Goal: Task Accomplishment & Management: Use online tool/utility

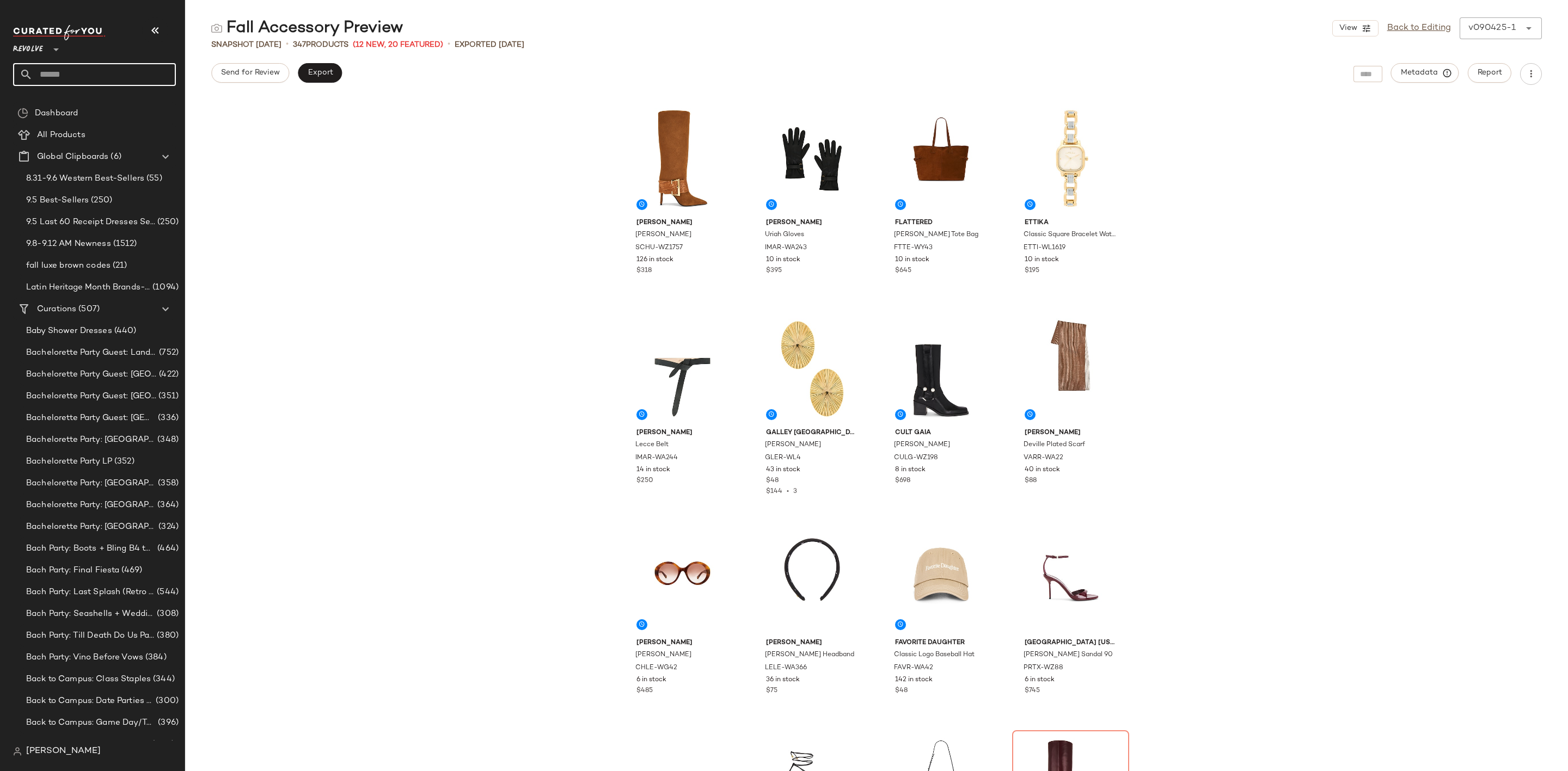
click at [109, 69] on input "text" at bounding box center [104, 74] width 143 height 23
type input "********"
click at [124, 109] on div "Event Dresses: Cocktail" at bounding box center [94, 106] width 145 height 11
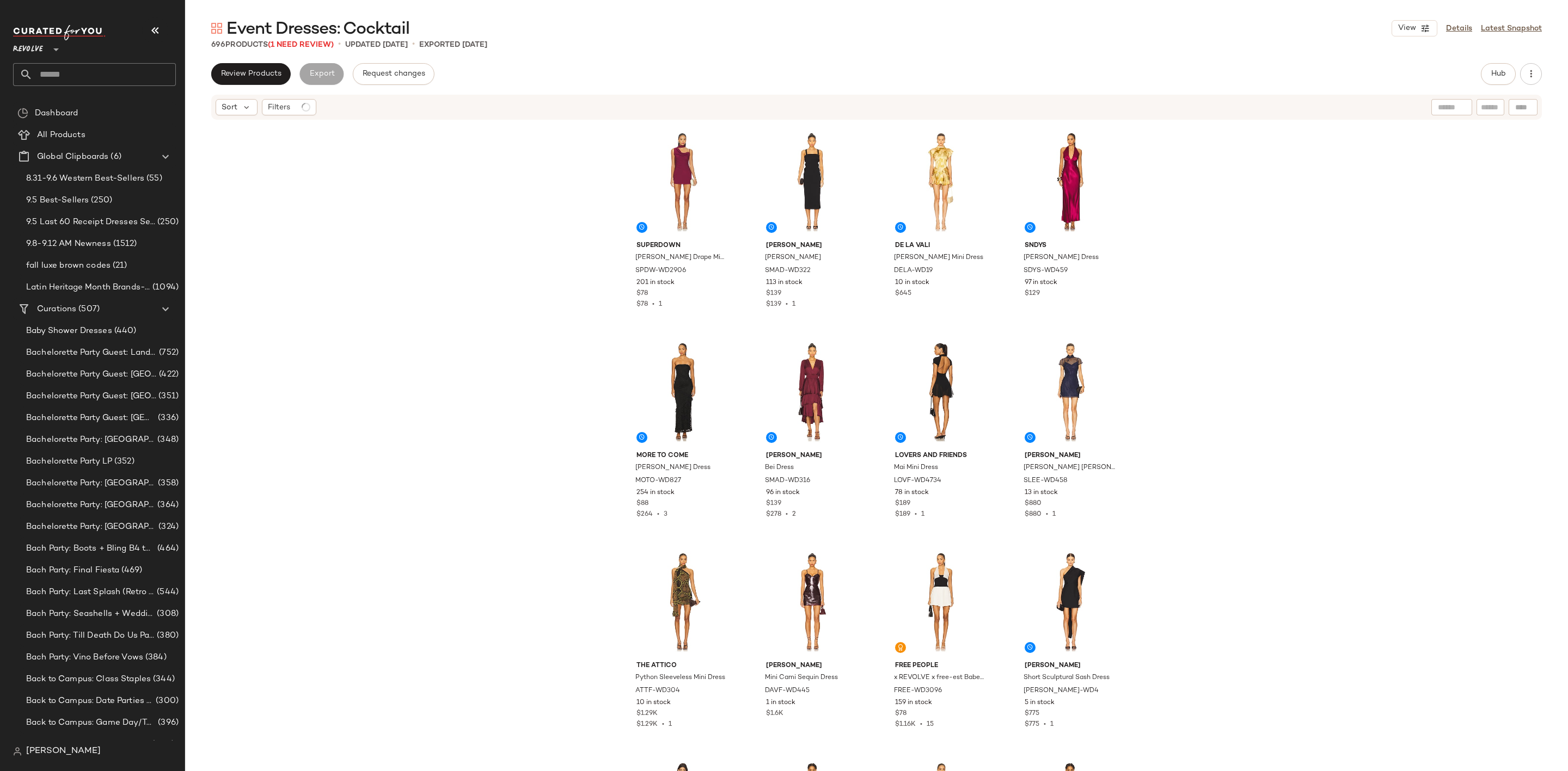
click at [268, 77] on span "Review Products" at bounding box center [251, 74] width 61 height 9
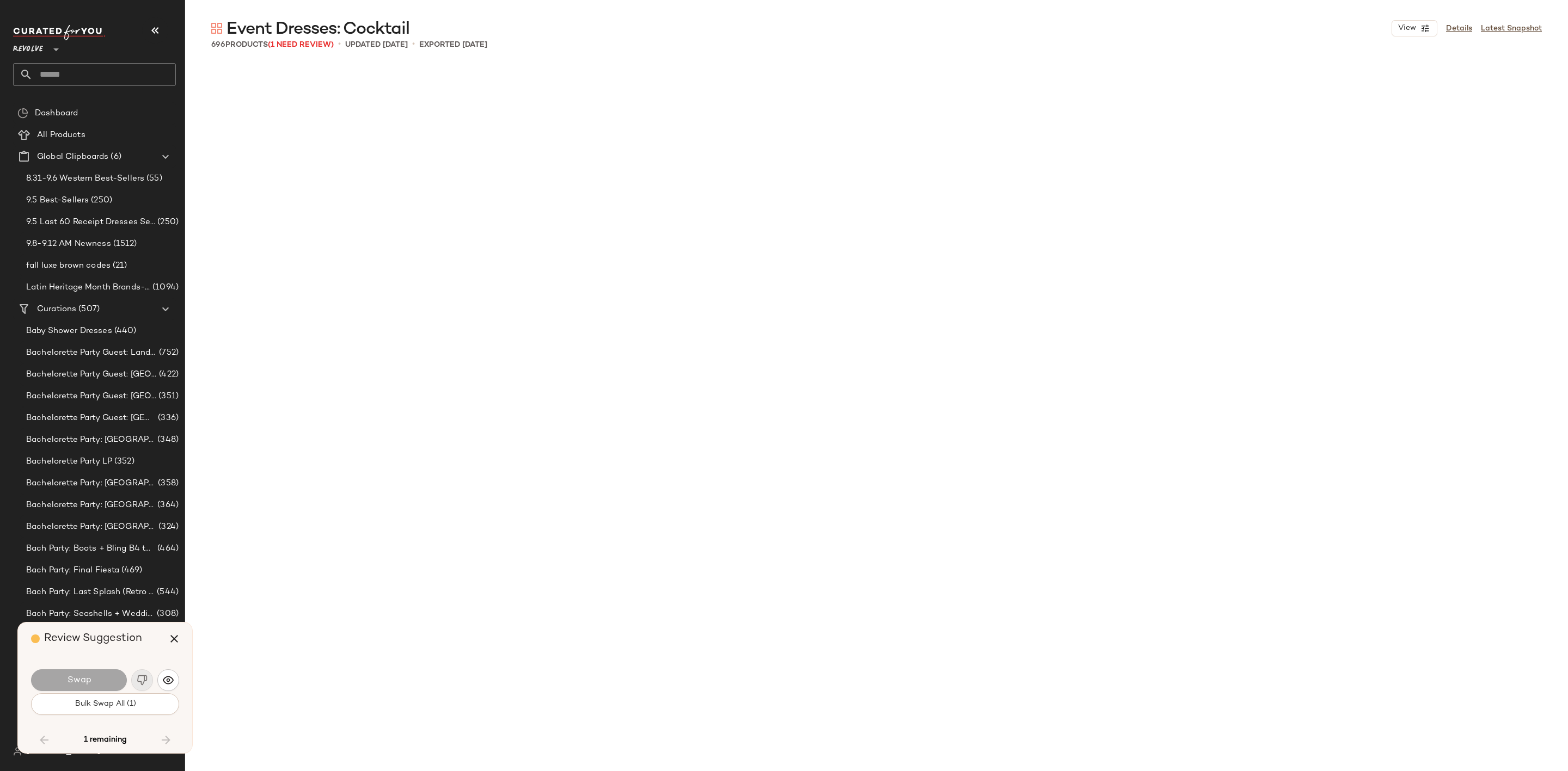
scroll to position [7353, 0]
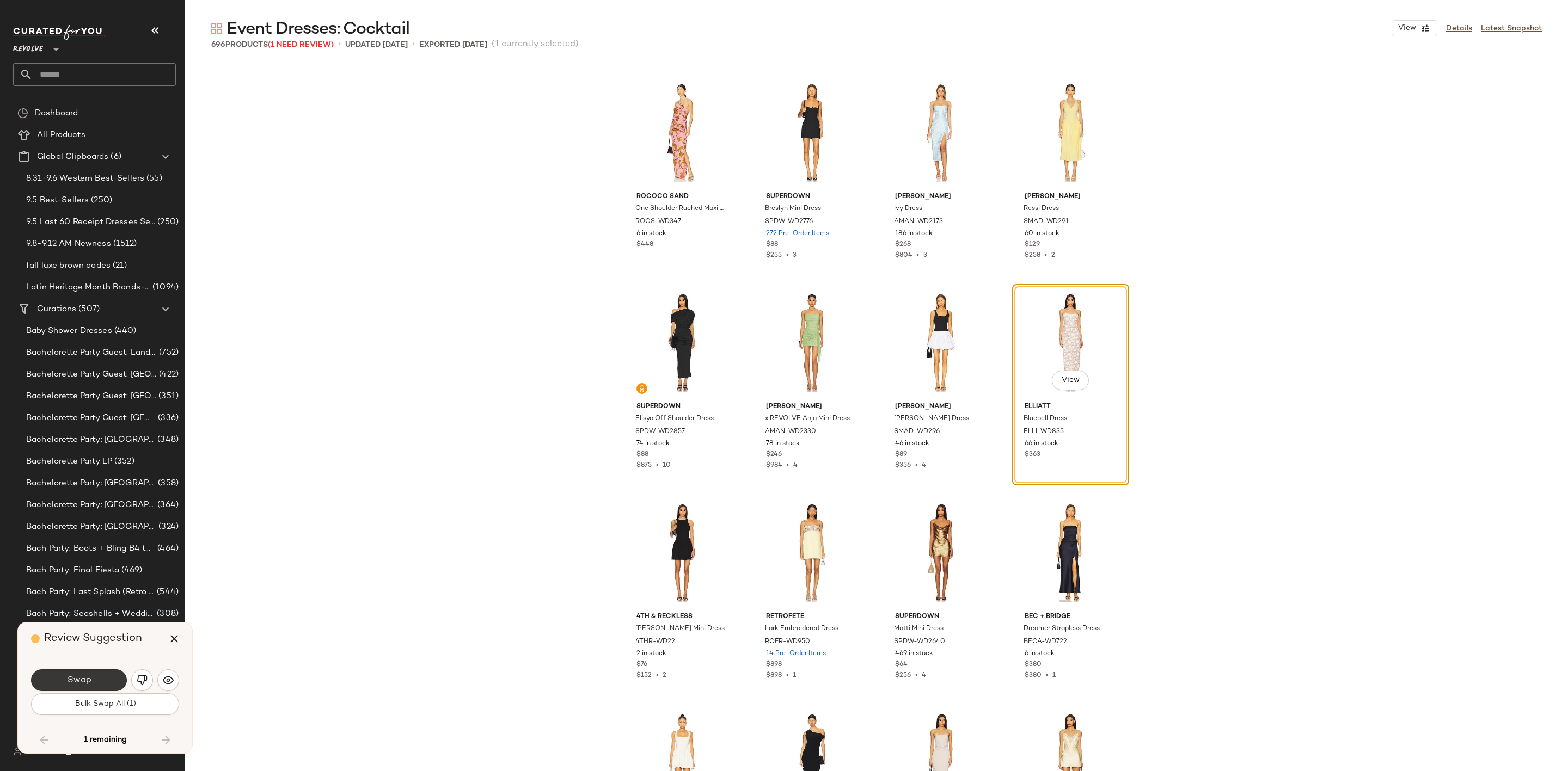
click at [92, 689] on button "Swap" at bounding box center [79, 680] width 96 height 22
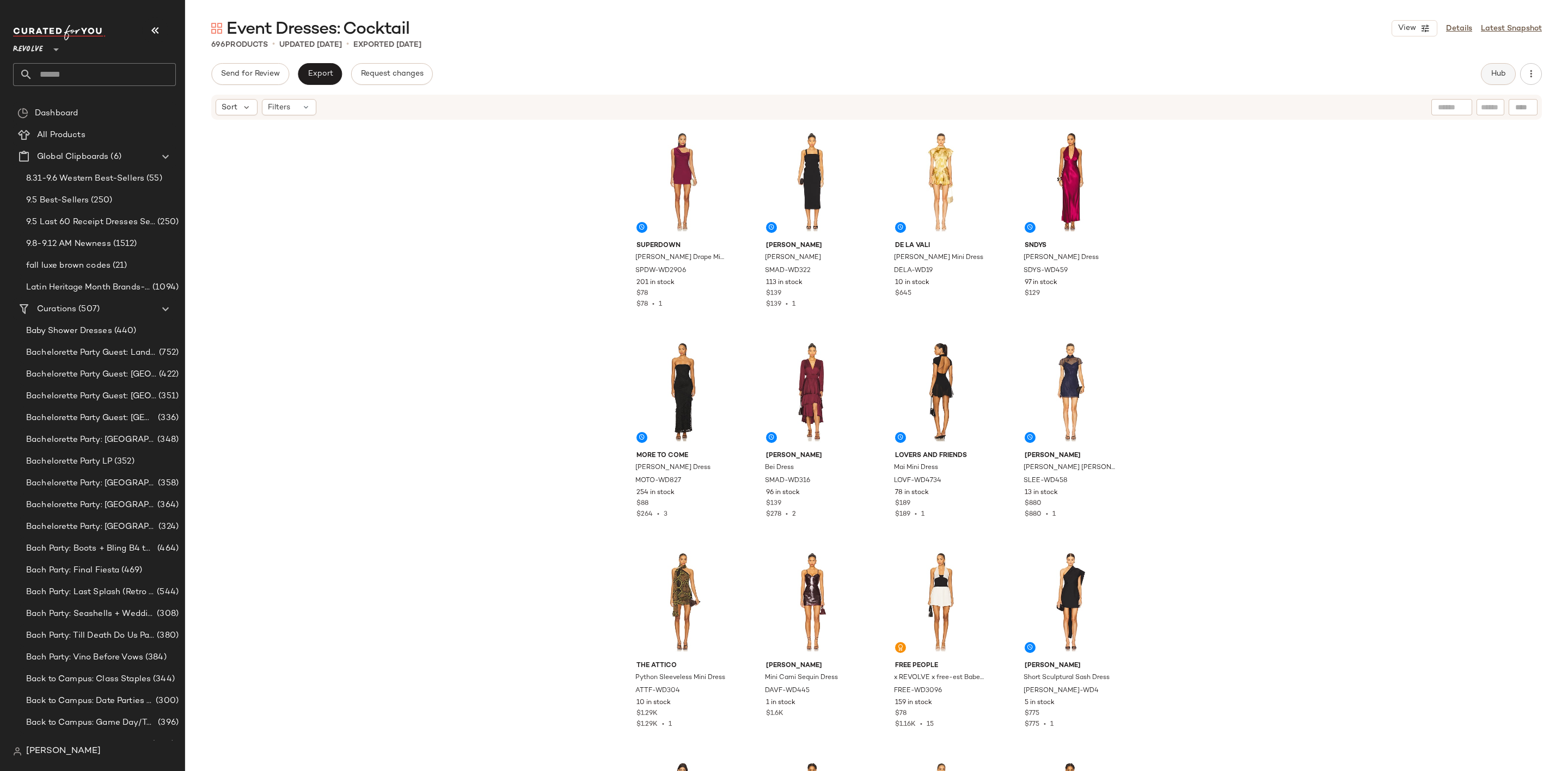
click at [1492, 72] on span "Hub" at bounding box center [1498, 74] width 15 height 9
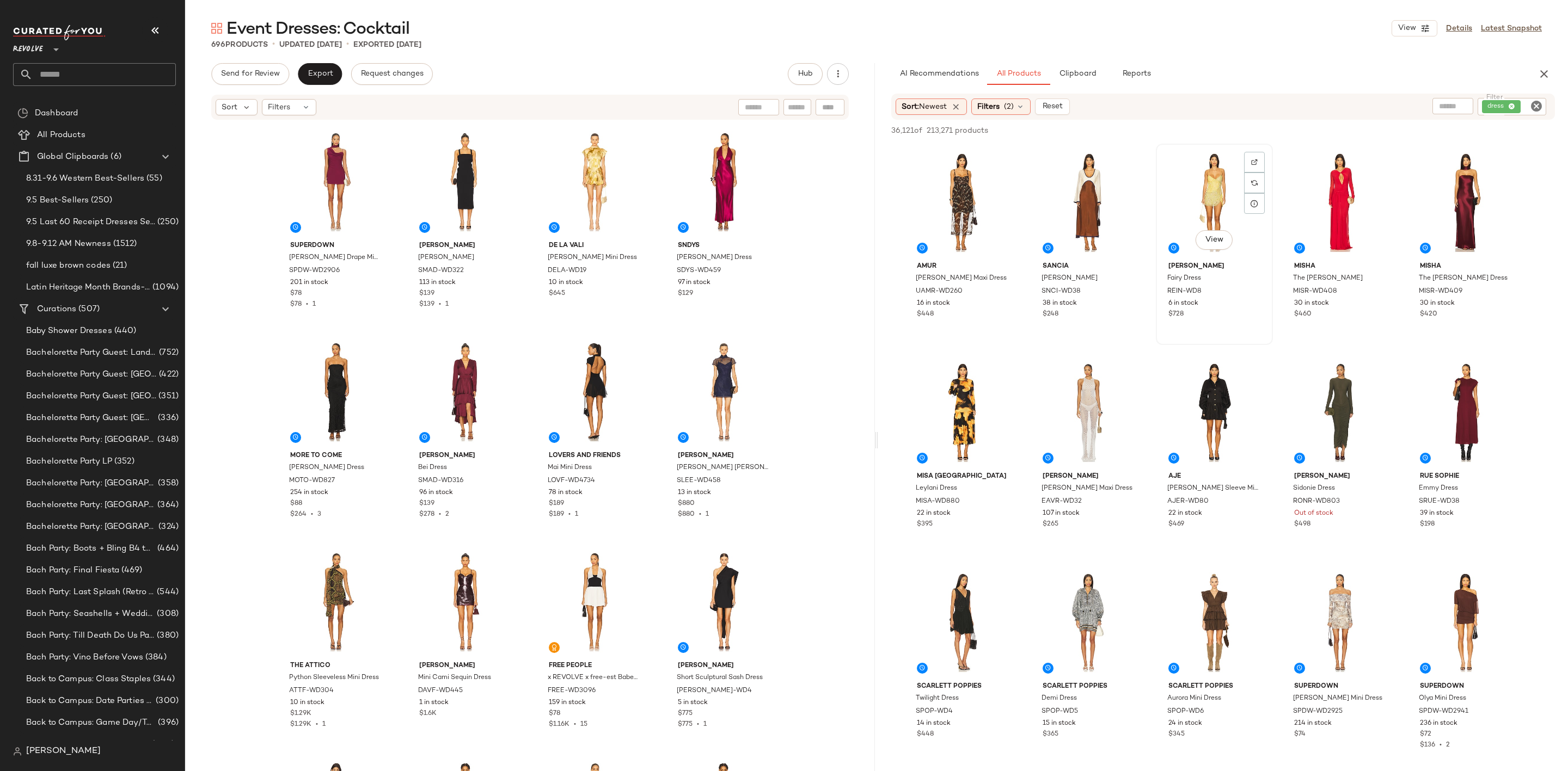
click at [1254, 163] on img at bounding box center [1254, 162] width 6 height 6
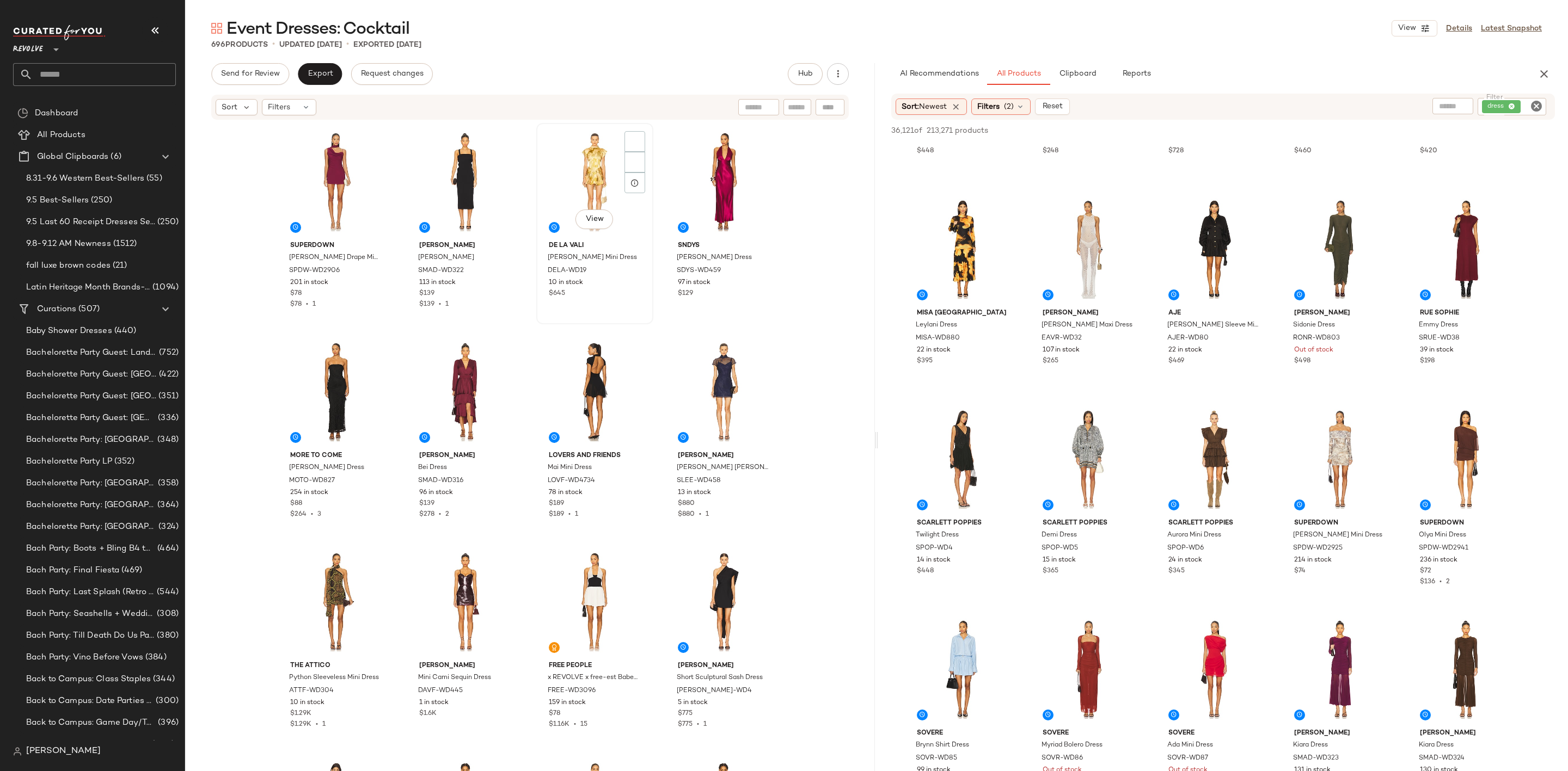
scroll to position [326, 0]
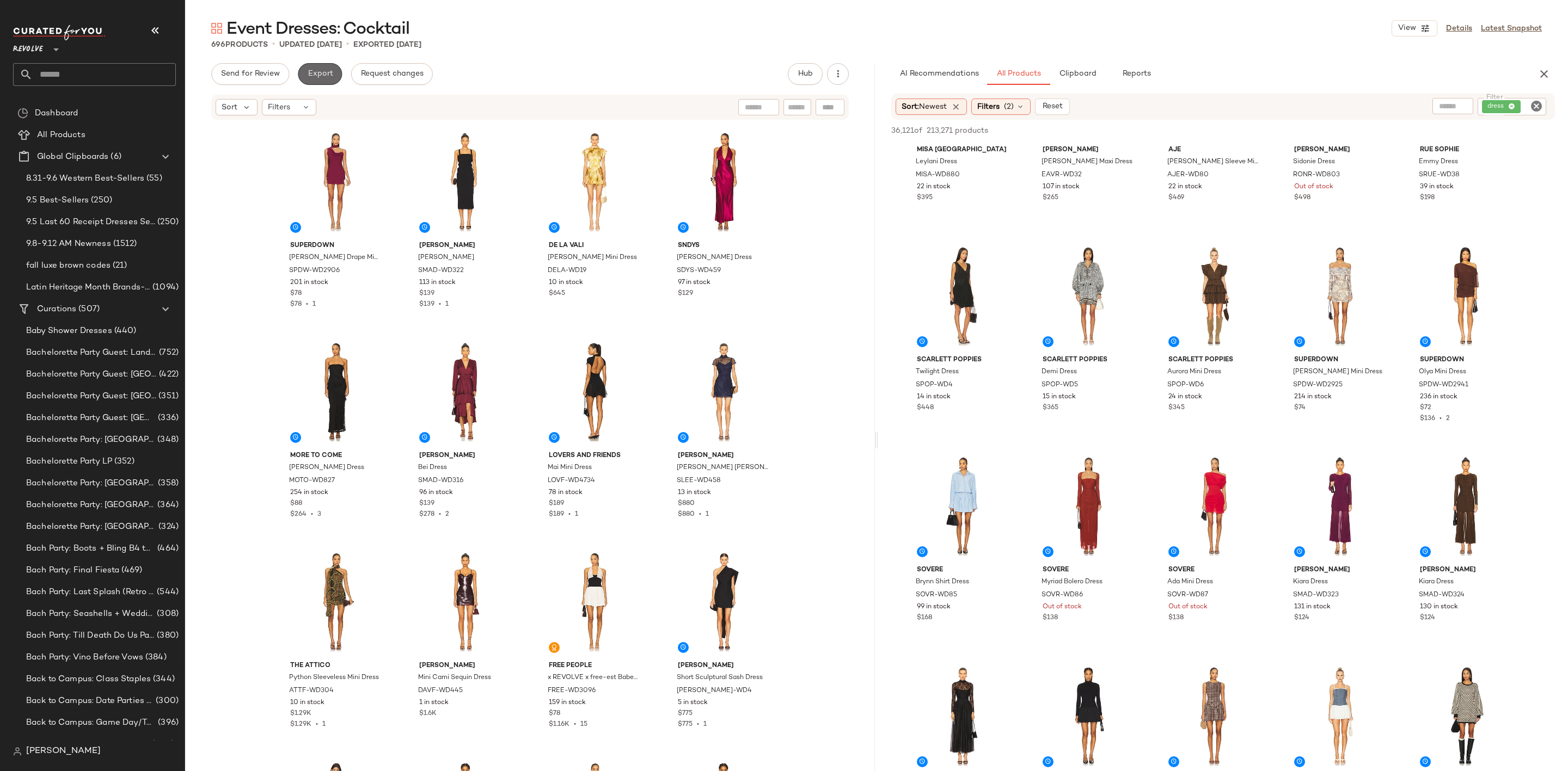
click at [311, 74] on span "Export" at bounding box center [320, 74] width 26 height 9
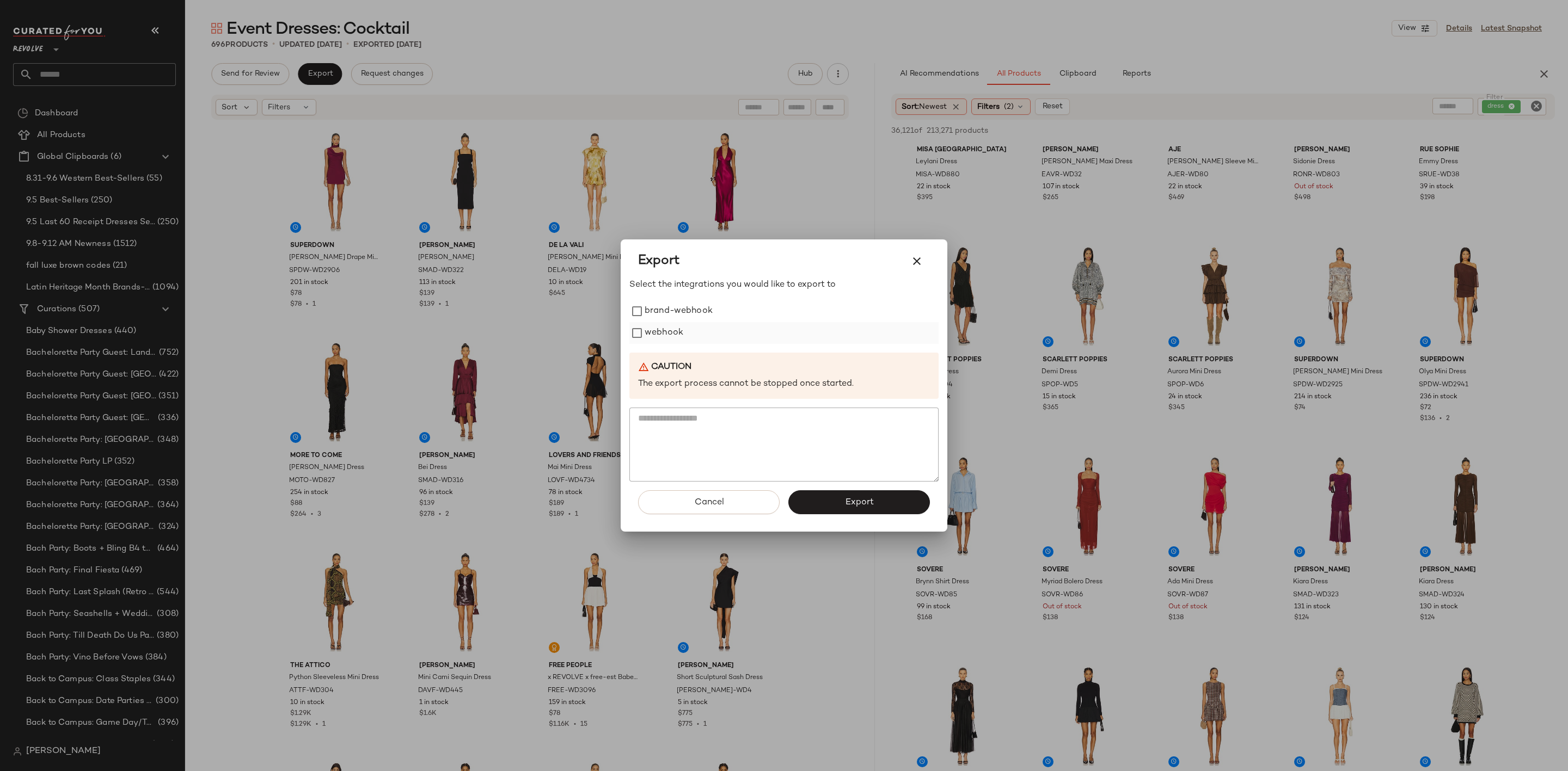
click at [661, 322] on label "webhook" at bounding box center [664, 333] width 38 height 22
click at [846, 499] on span "Export" at bounding box center [858, 502] width 29 height 11
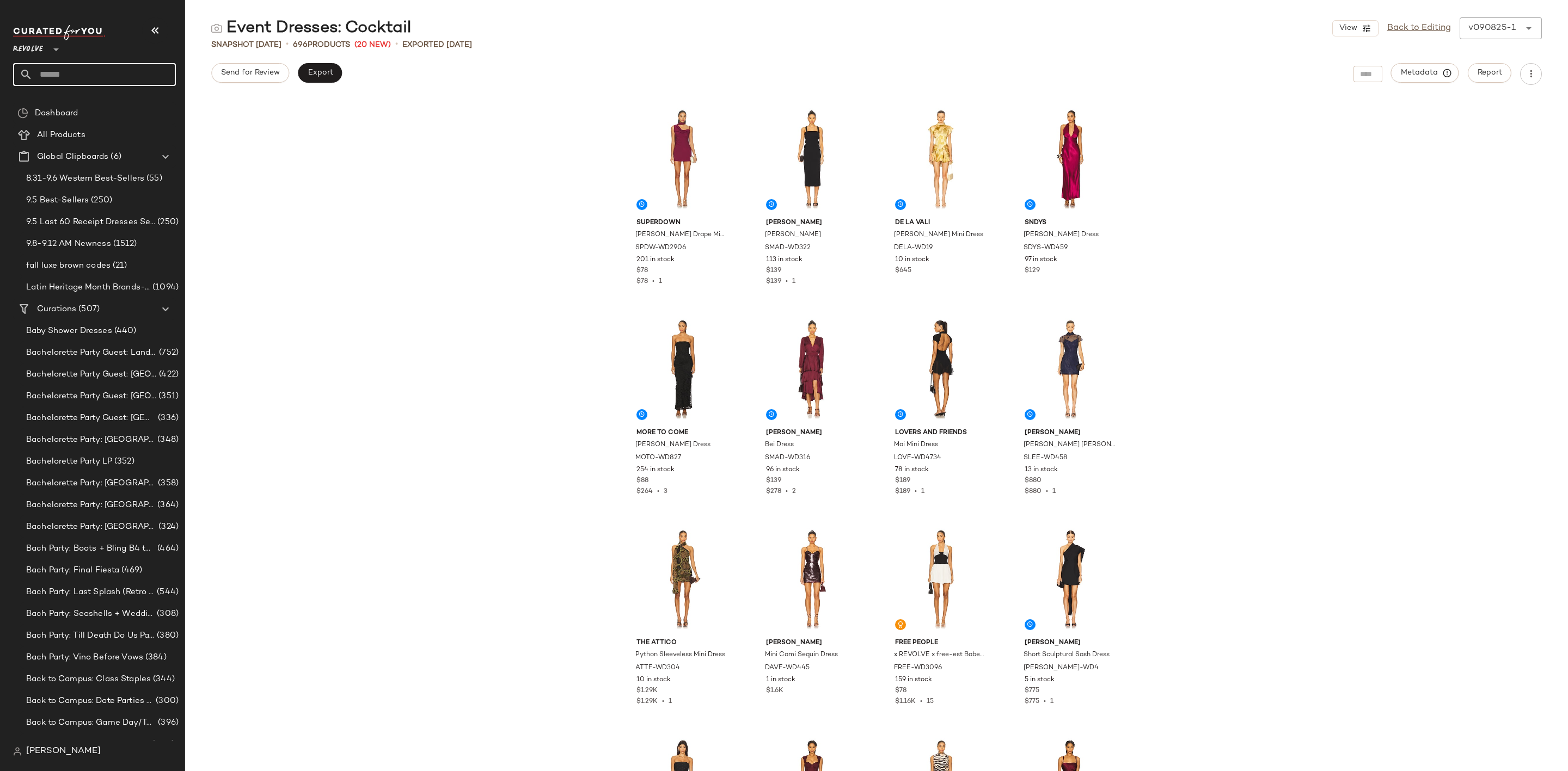
click at [142, 77] on input "text" at bounding box center [104, 74] width 143 height 23
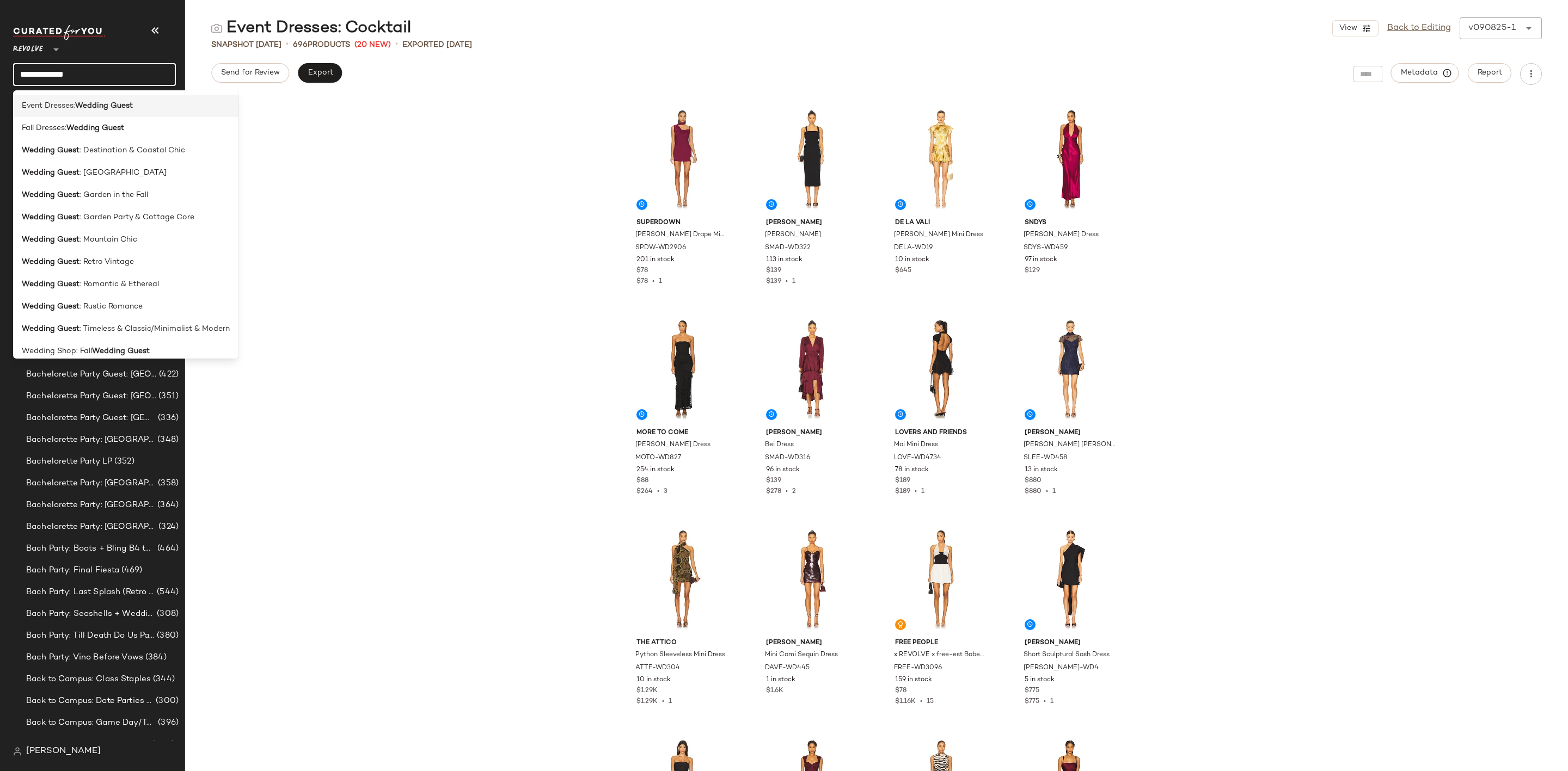
type input "**********"
click at [141, 101] on div "Event Dresses: Wedding Guest" at bounding box center [126, 106] width 208 height 11
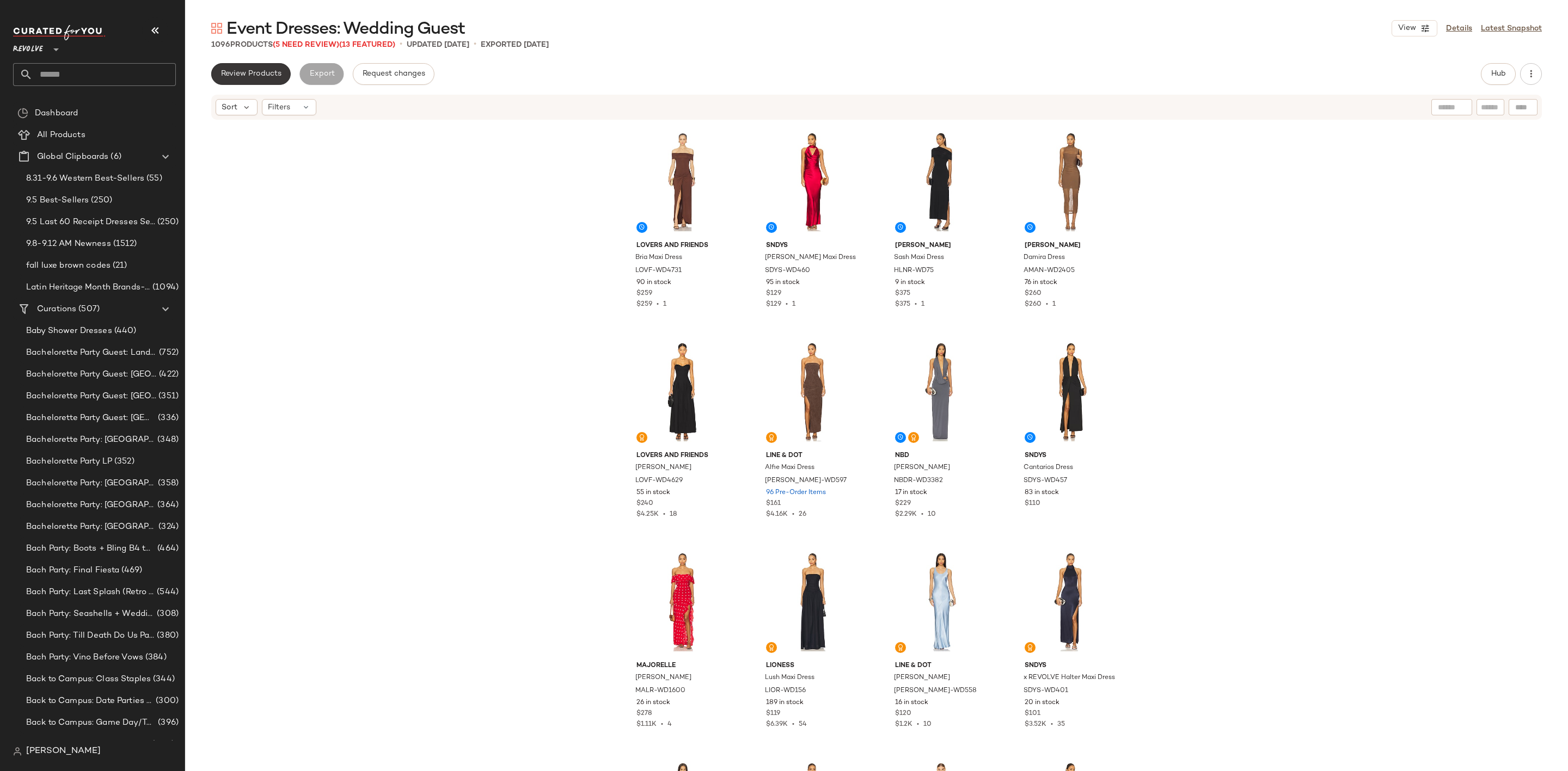
click at [250, 82] on button "Review Products" at bounding box center [251, 74] width 79 height 22
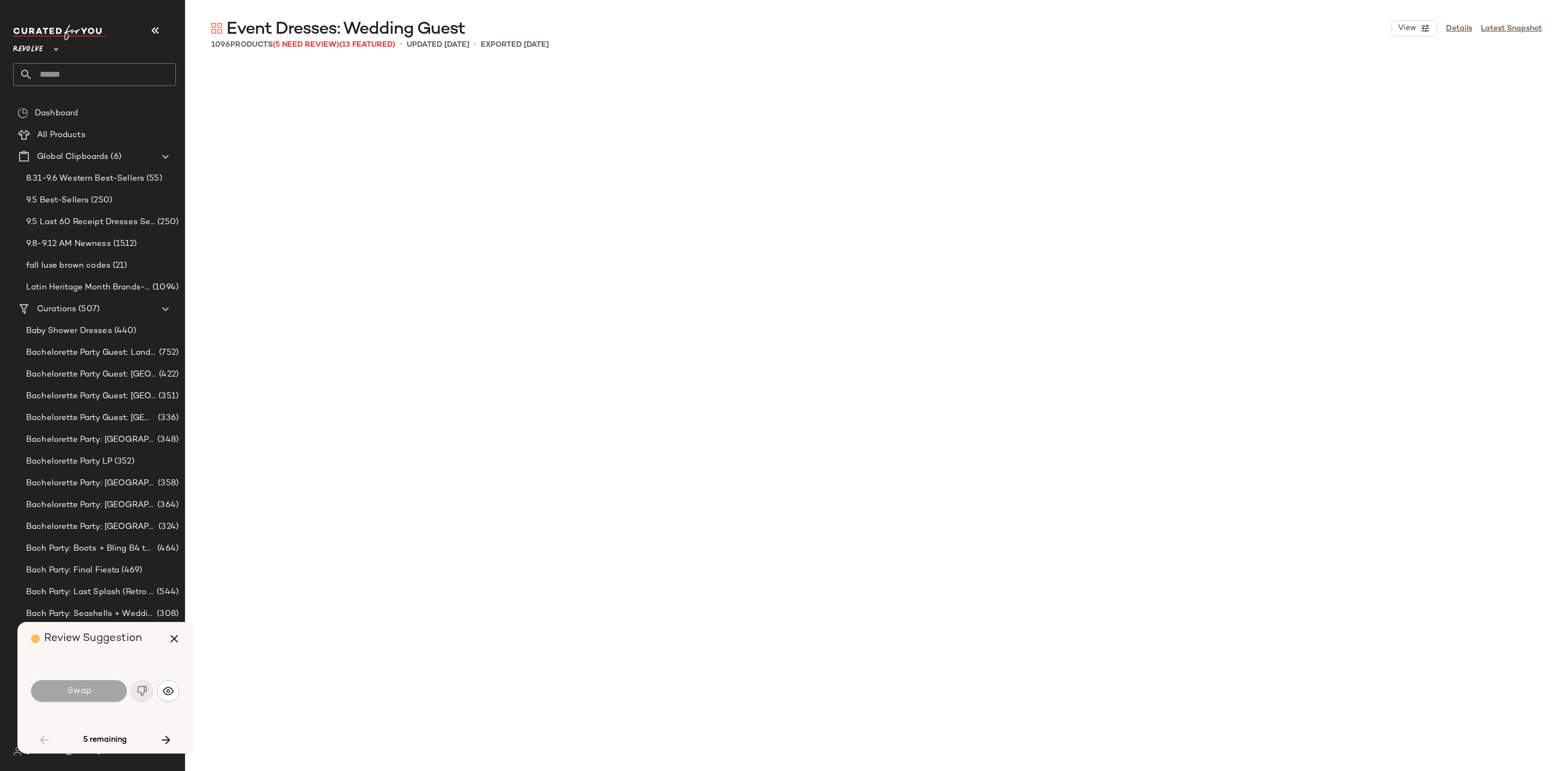
scroll to position [1260, 0]
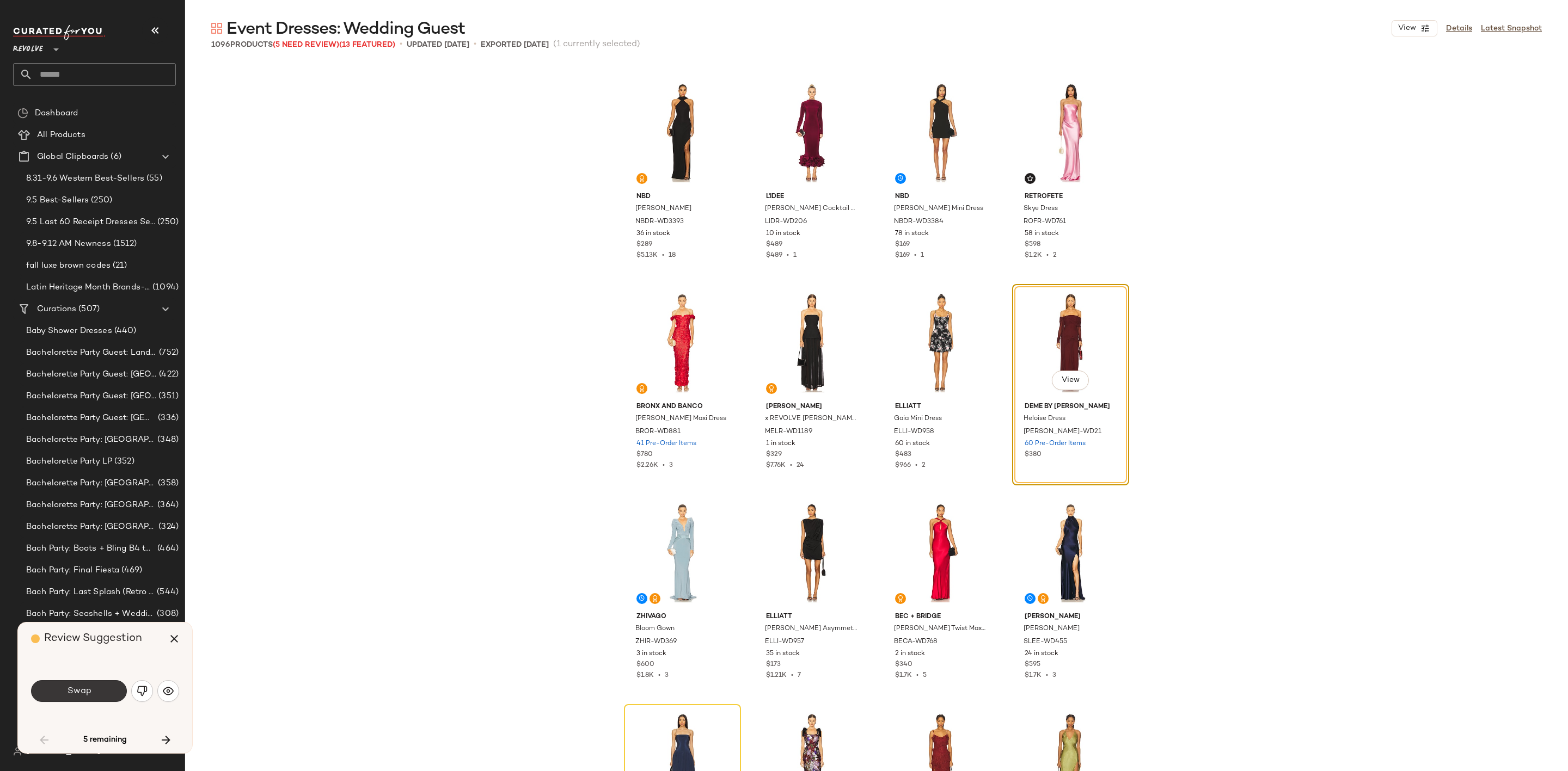
click at [83, 687] on span "Swap" at bounding box center [79, 692] width 25 height 11
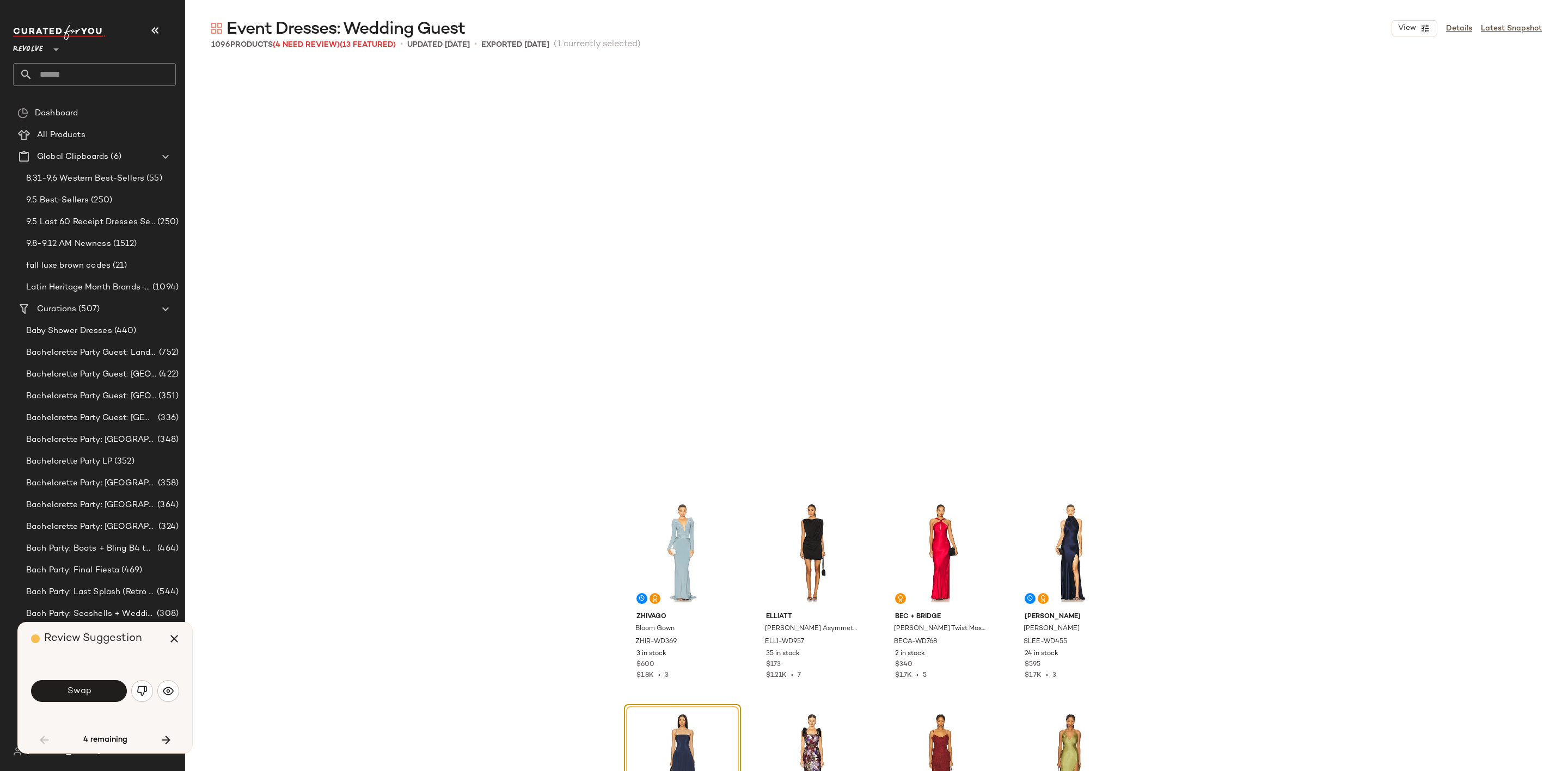
scroll to position [1681, 0]
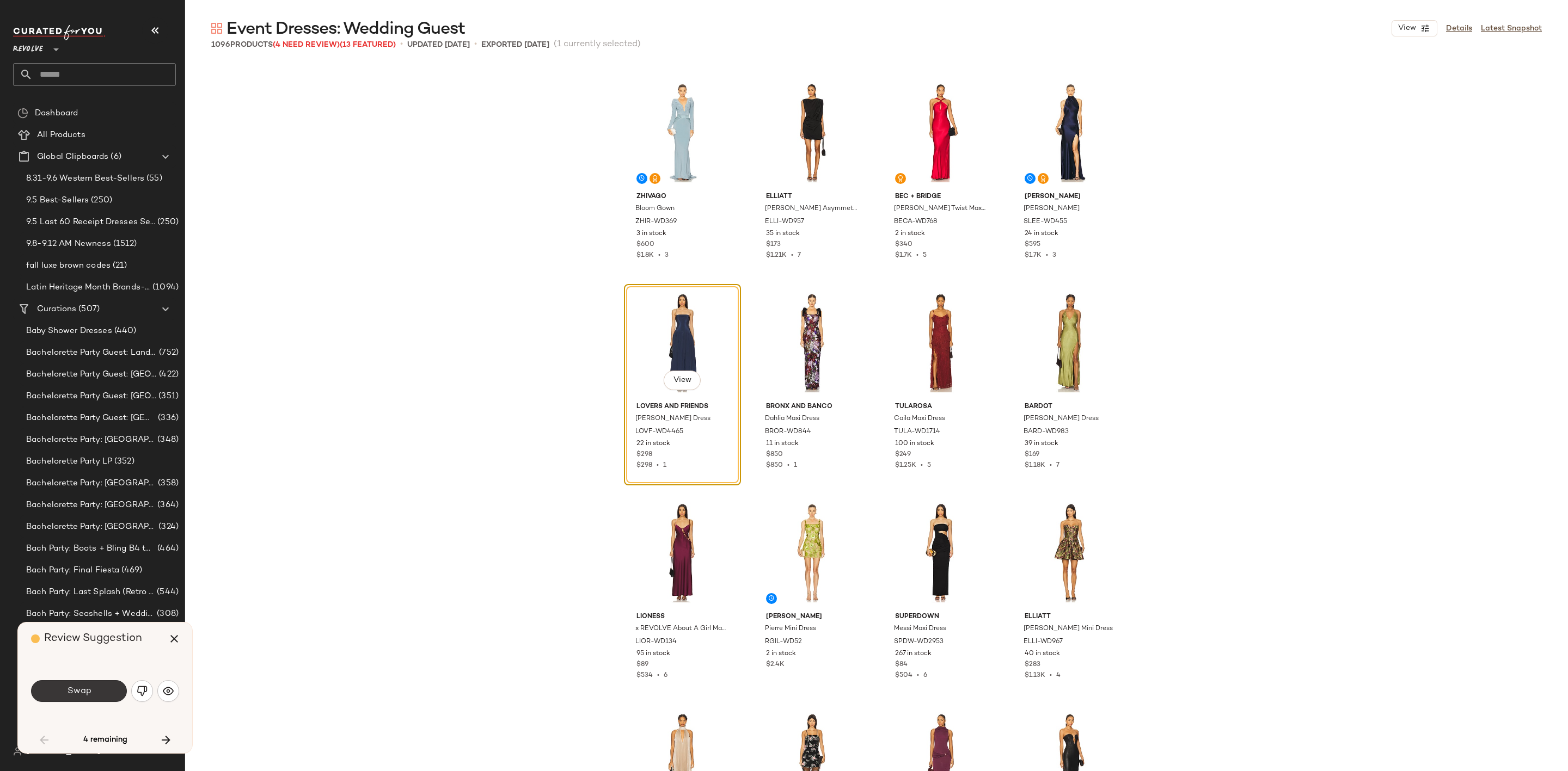
click at [74, 688] on span "Swap" at bounding box center [79, 692] width 25 height 11
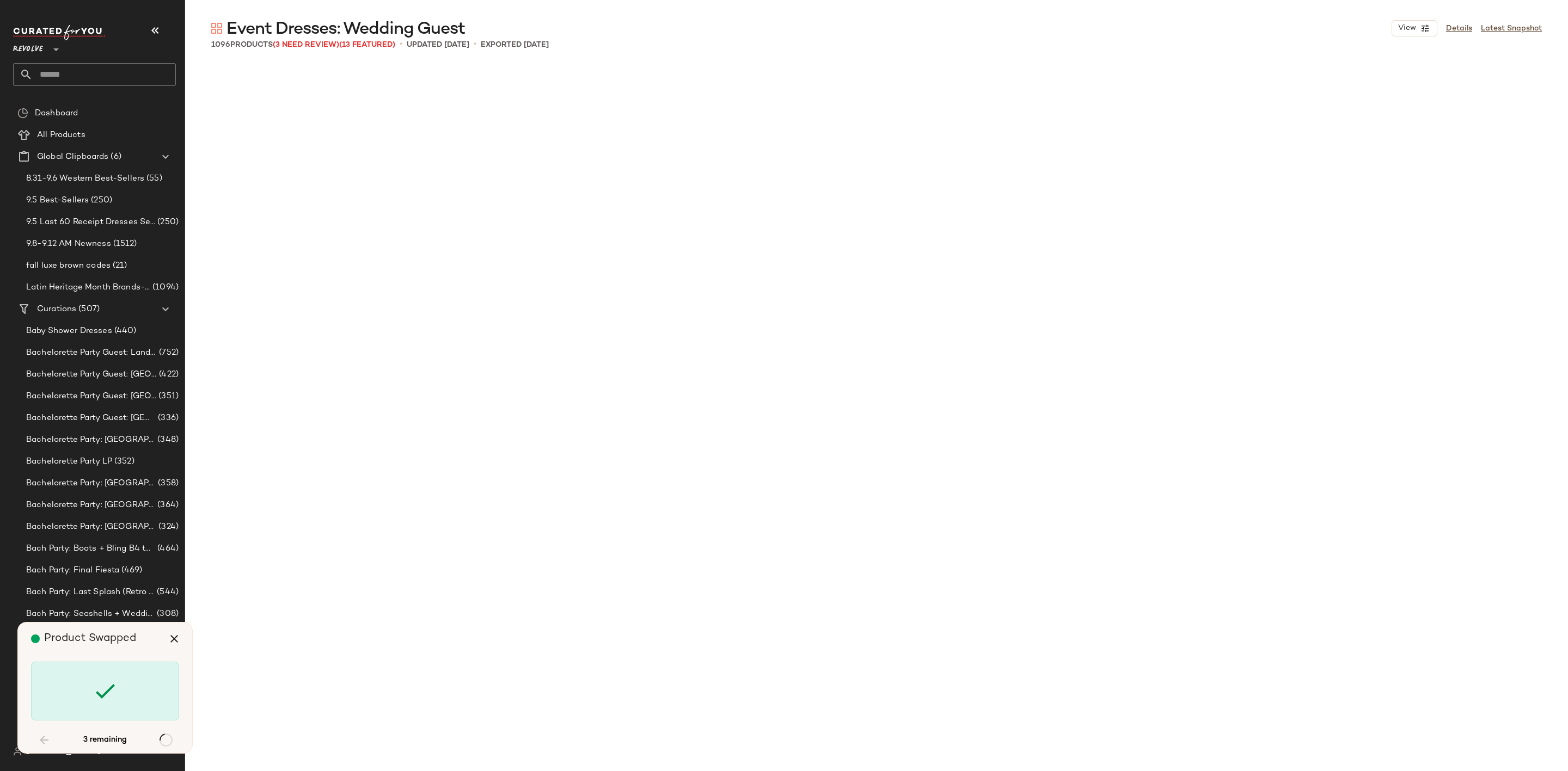
scroll to position [2941, 0]
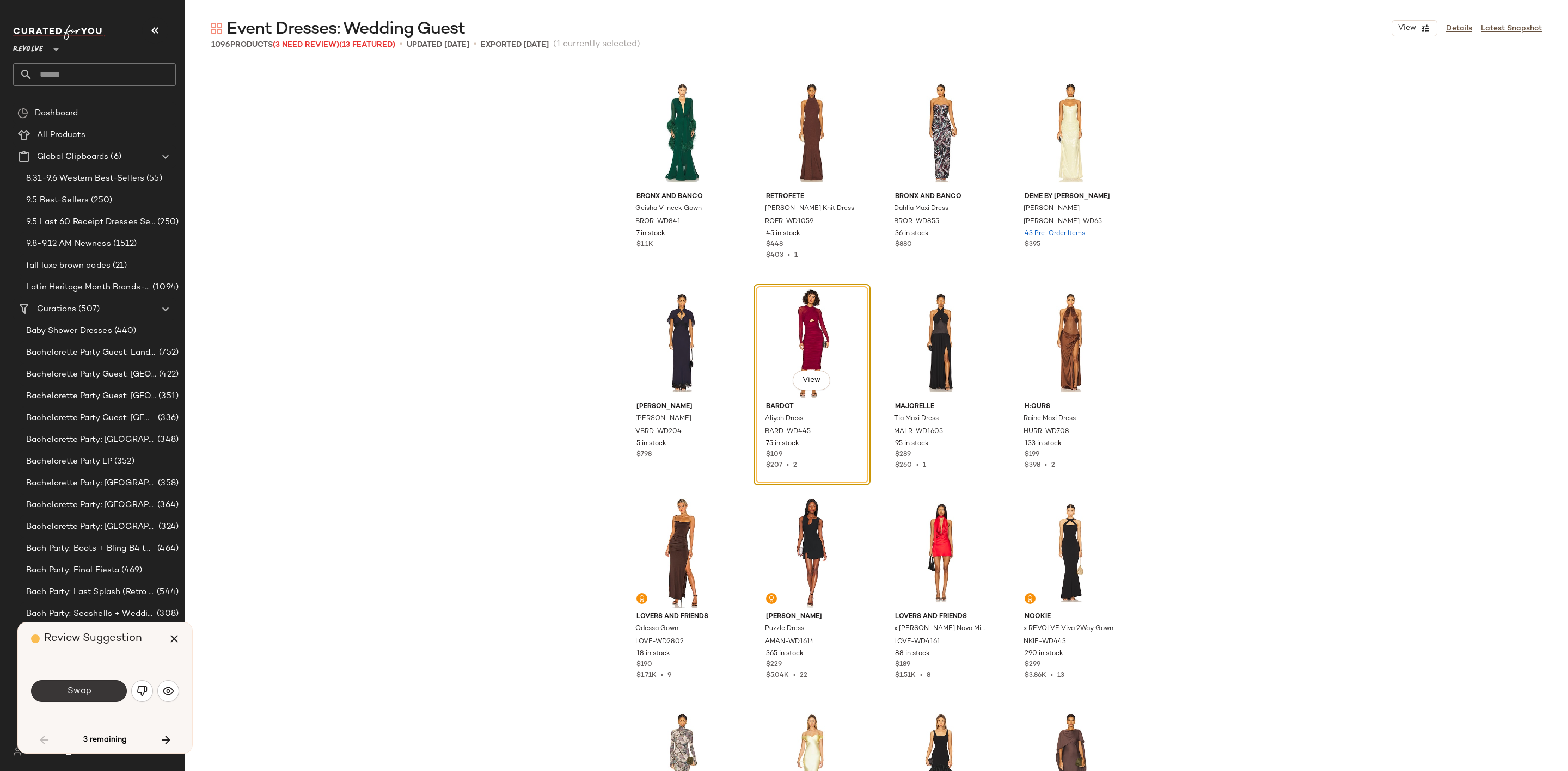
click at [89, 689] on span "Swap" at bounding box center [79, 692] width 25 height 11
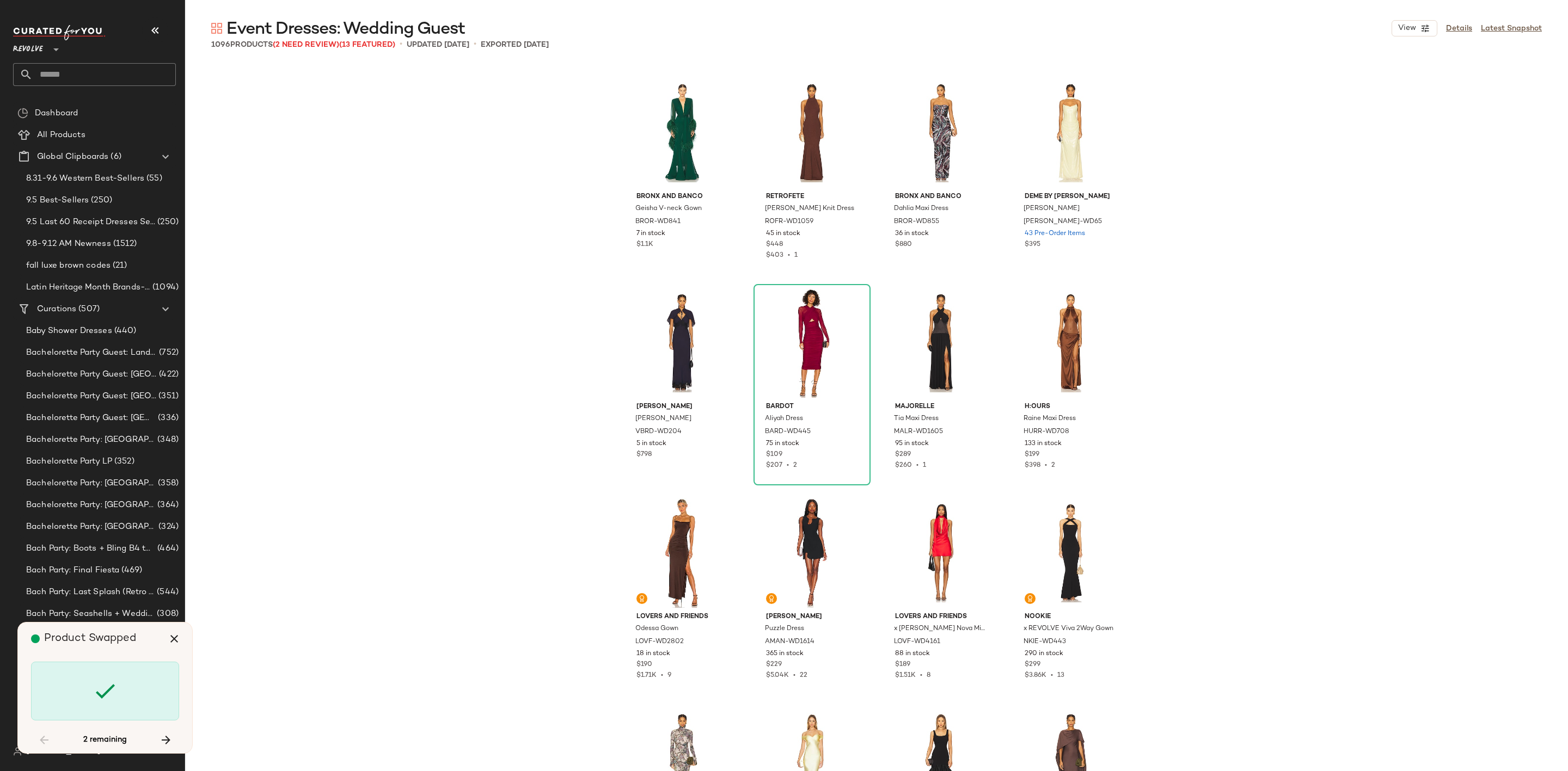
scroll to position [6093, 0]
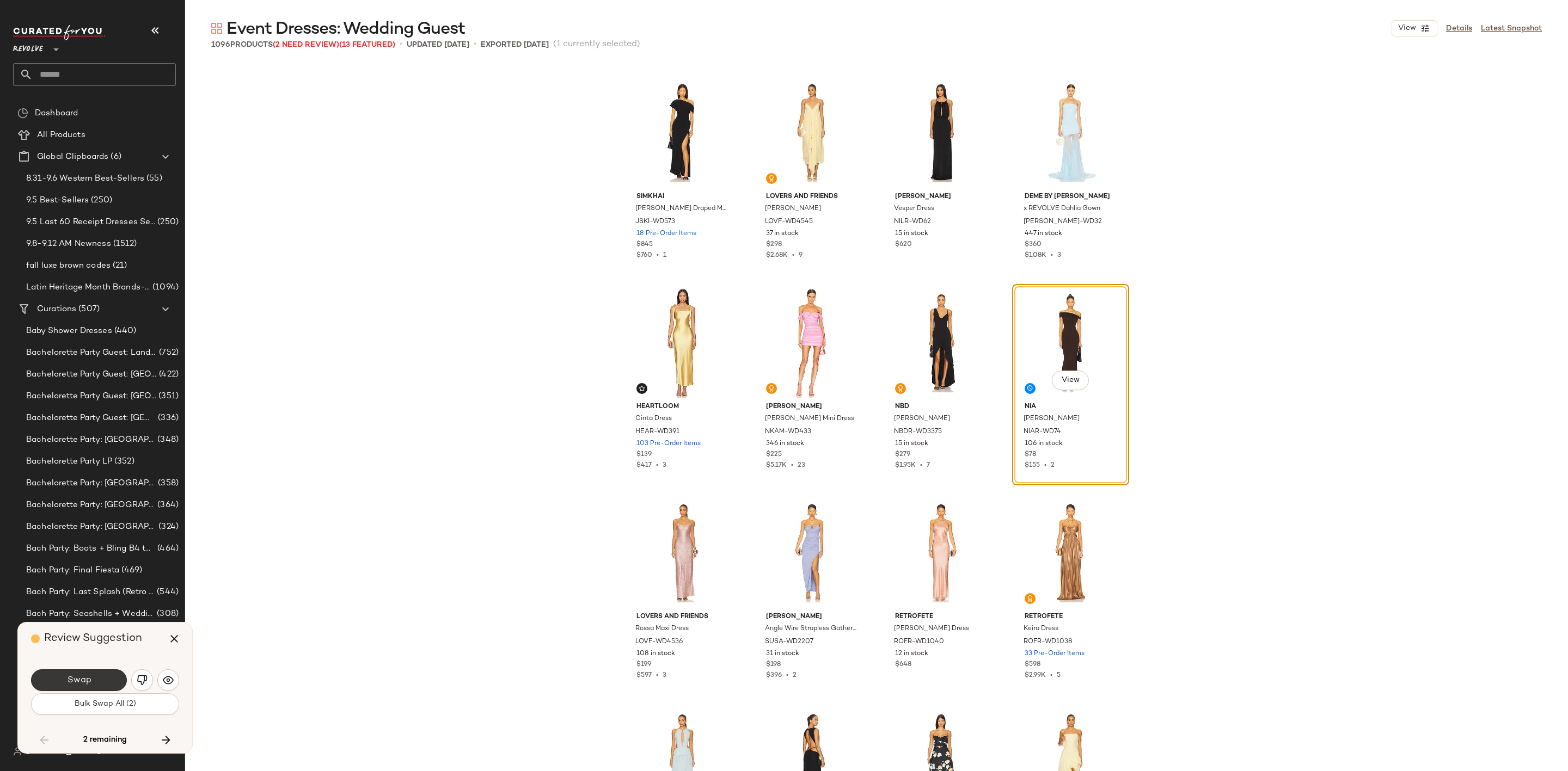
click at [87, 683] on span "Swap" at bounding box center [79, 680] width 25 height 11
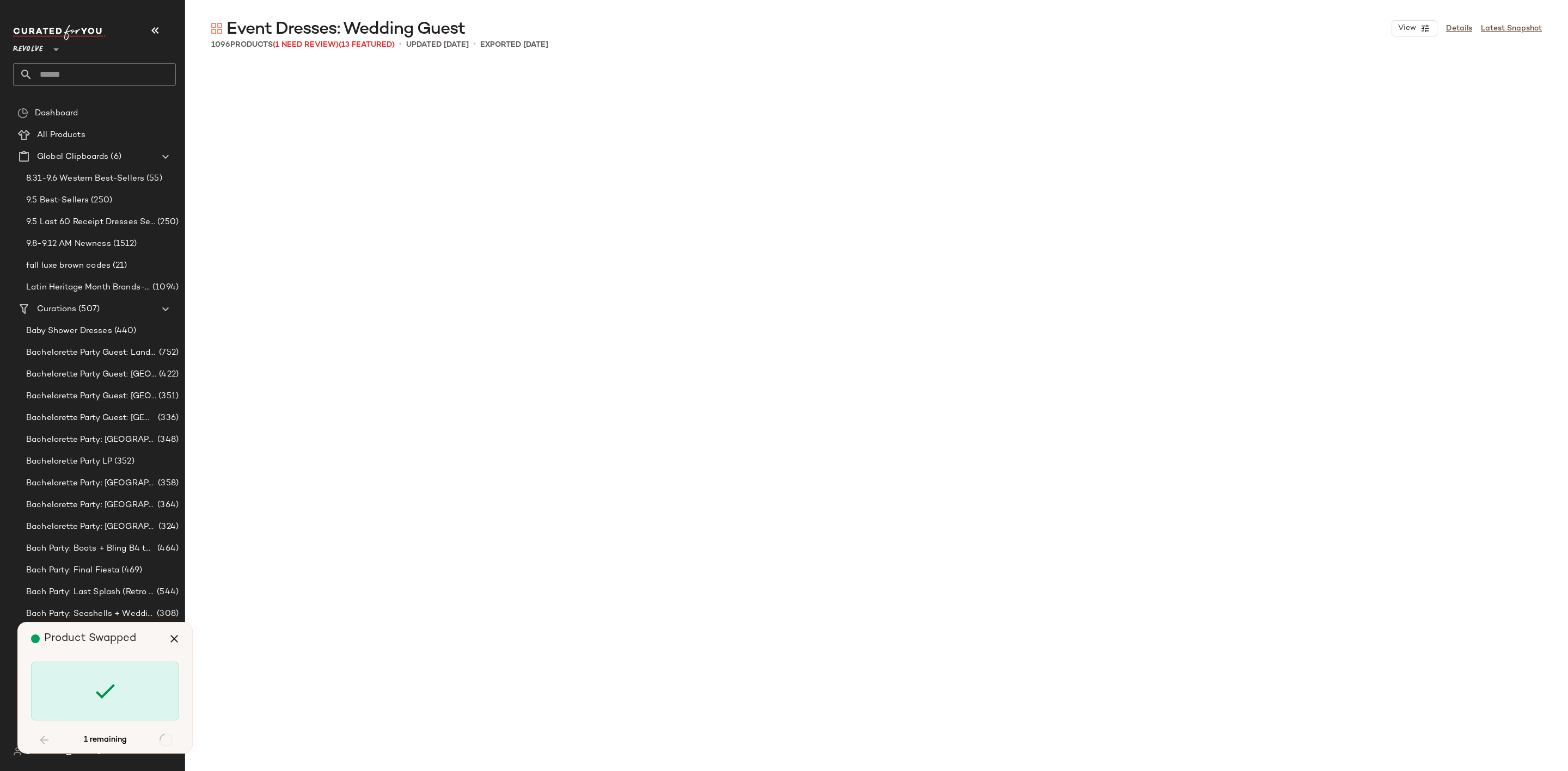
scroll to position [39708, 0]
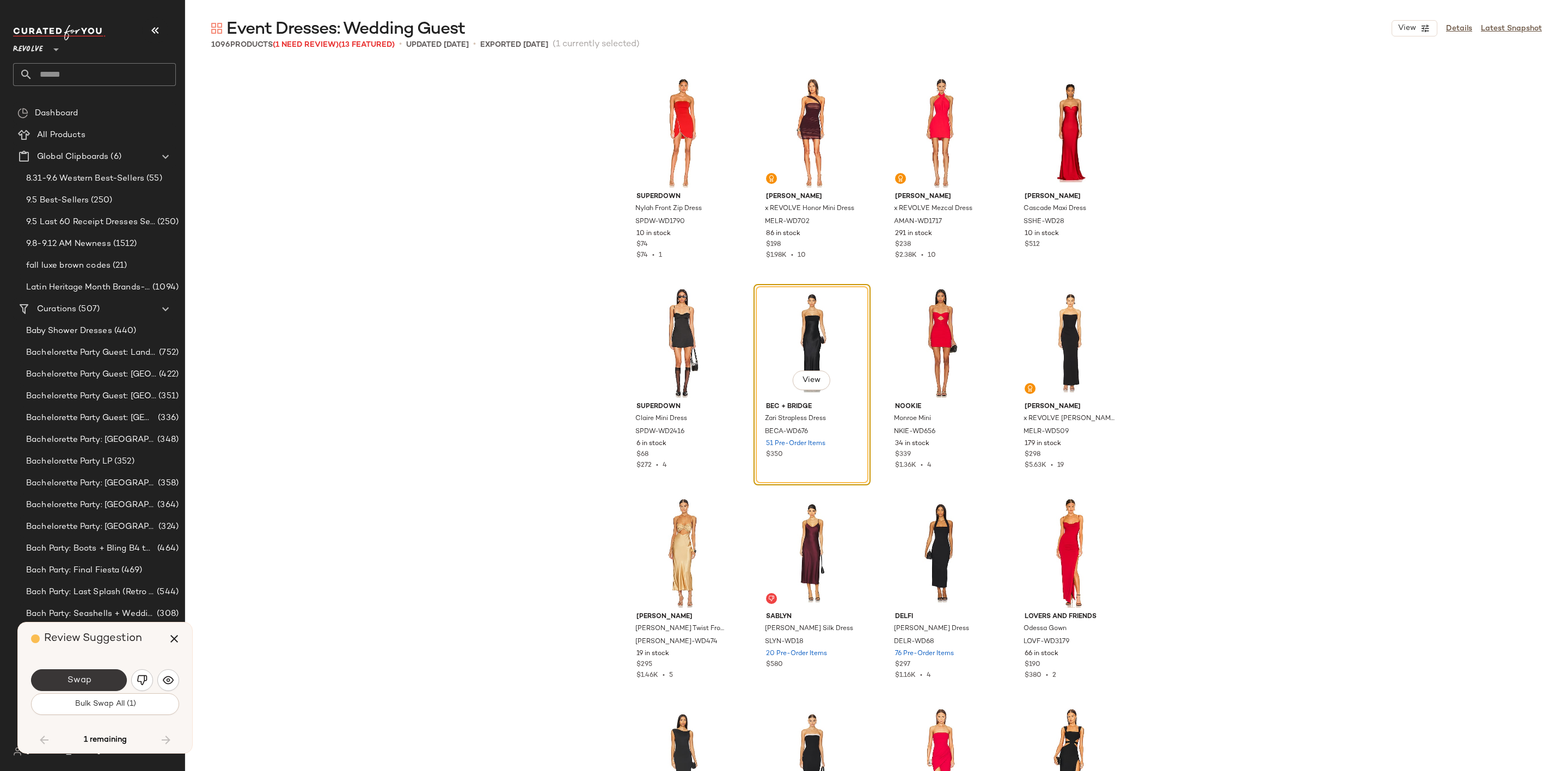
click at [88, 676] on span "Swap" at bounding box center [79, 680] width 25 height 11
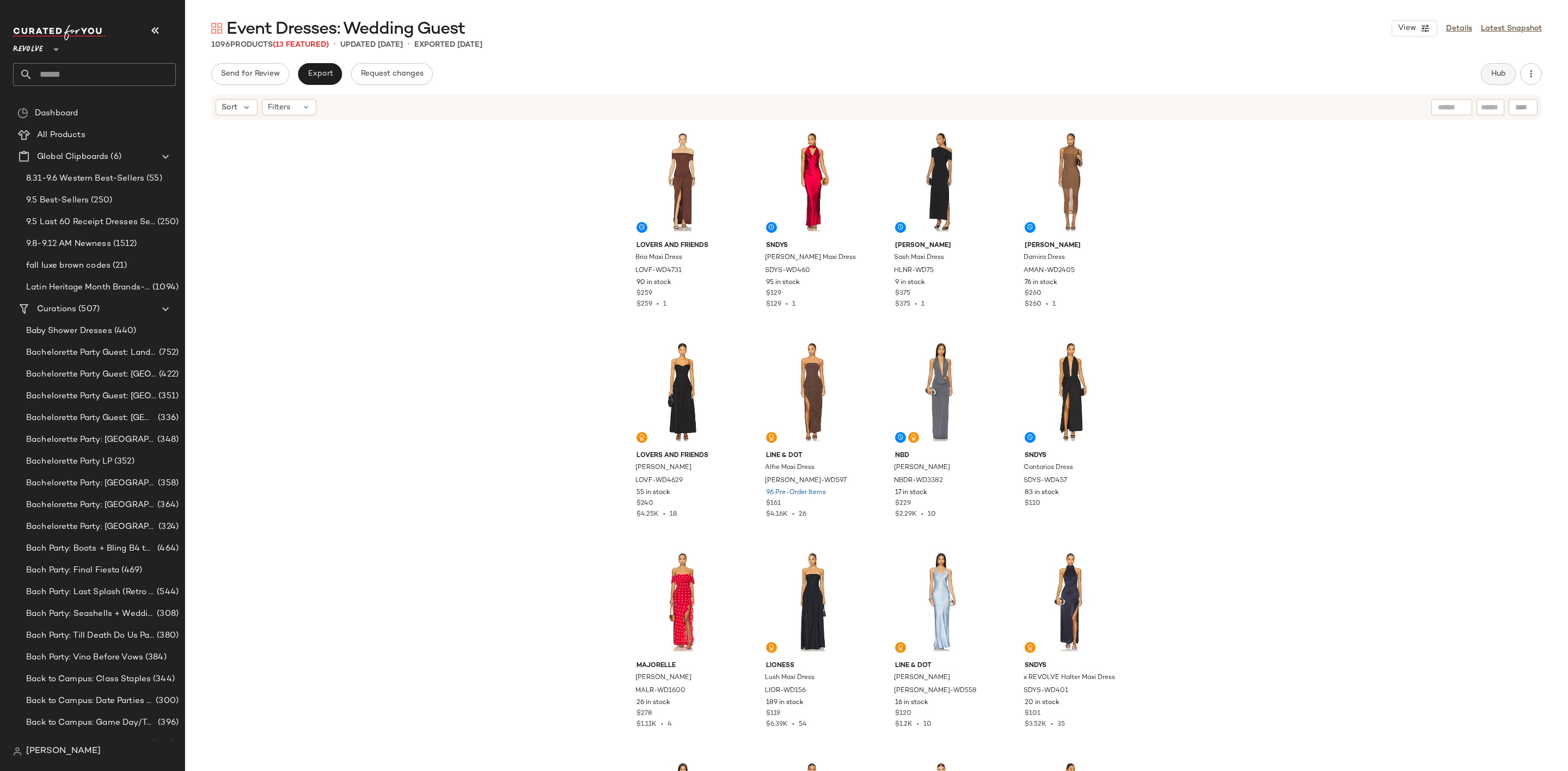
click at [1495, 72] on span "Hub" at bounding box center [1498, 74] width 15 height 9
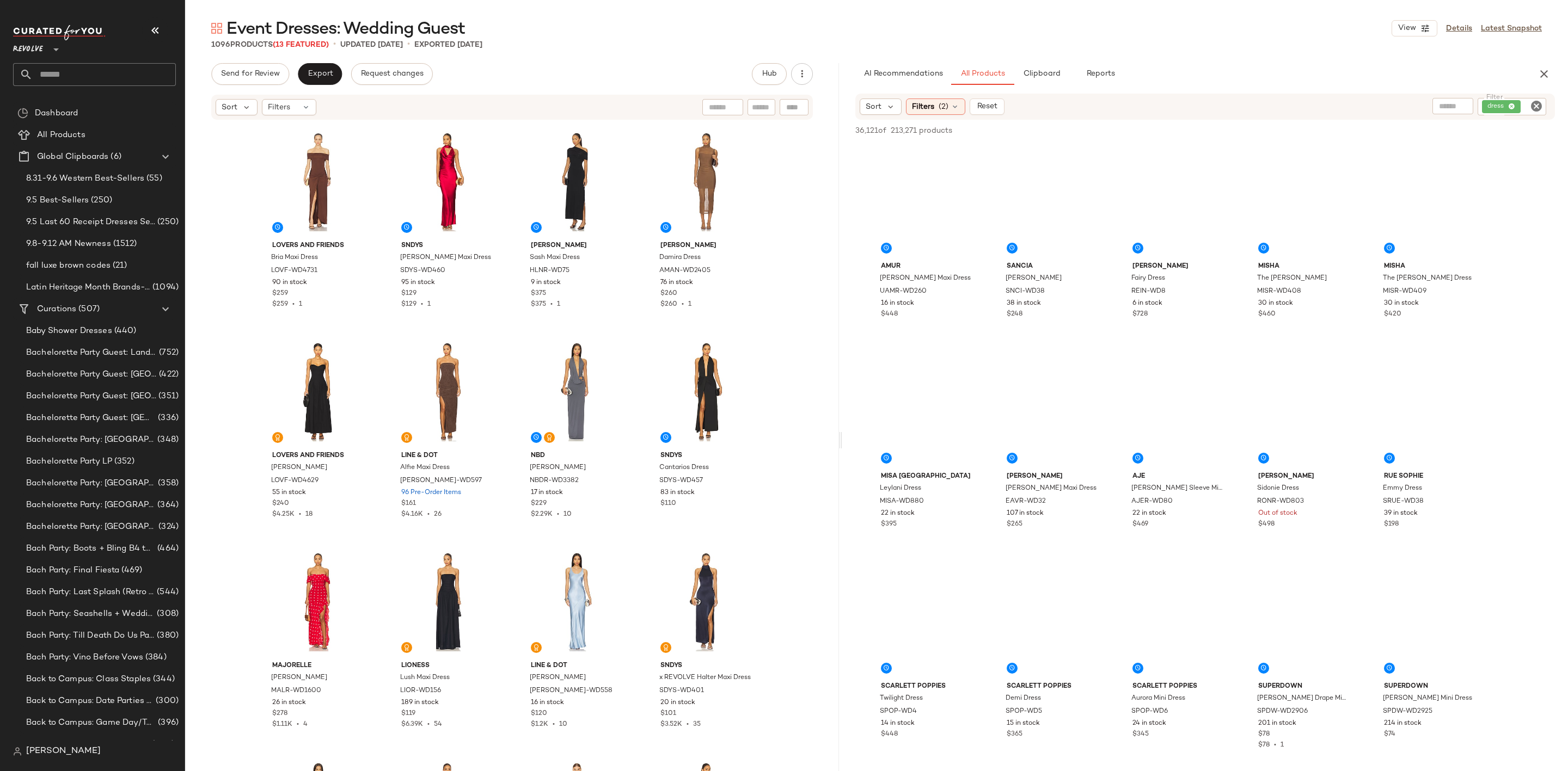
click at [841, 459] on div "Event Dresses: Wedding Guest View Details Latest Snapshot 1096 Products (13 Fea…" at bounding box center [876, 394] width 1383 height 754
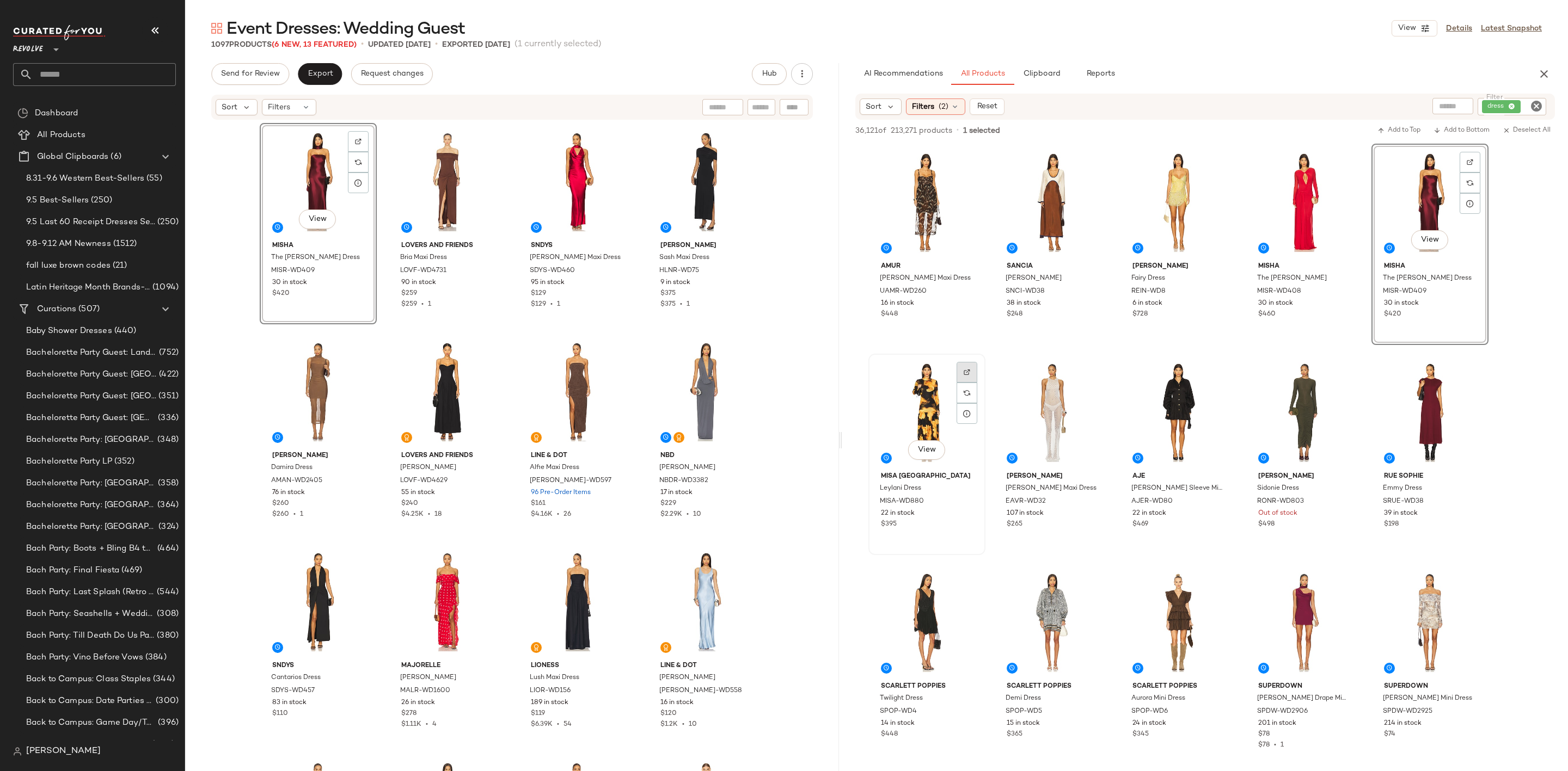
click at [959, 366] on div at bounding box center [966, 372] width 21 height 21
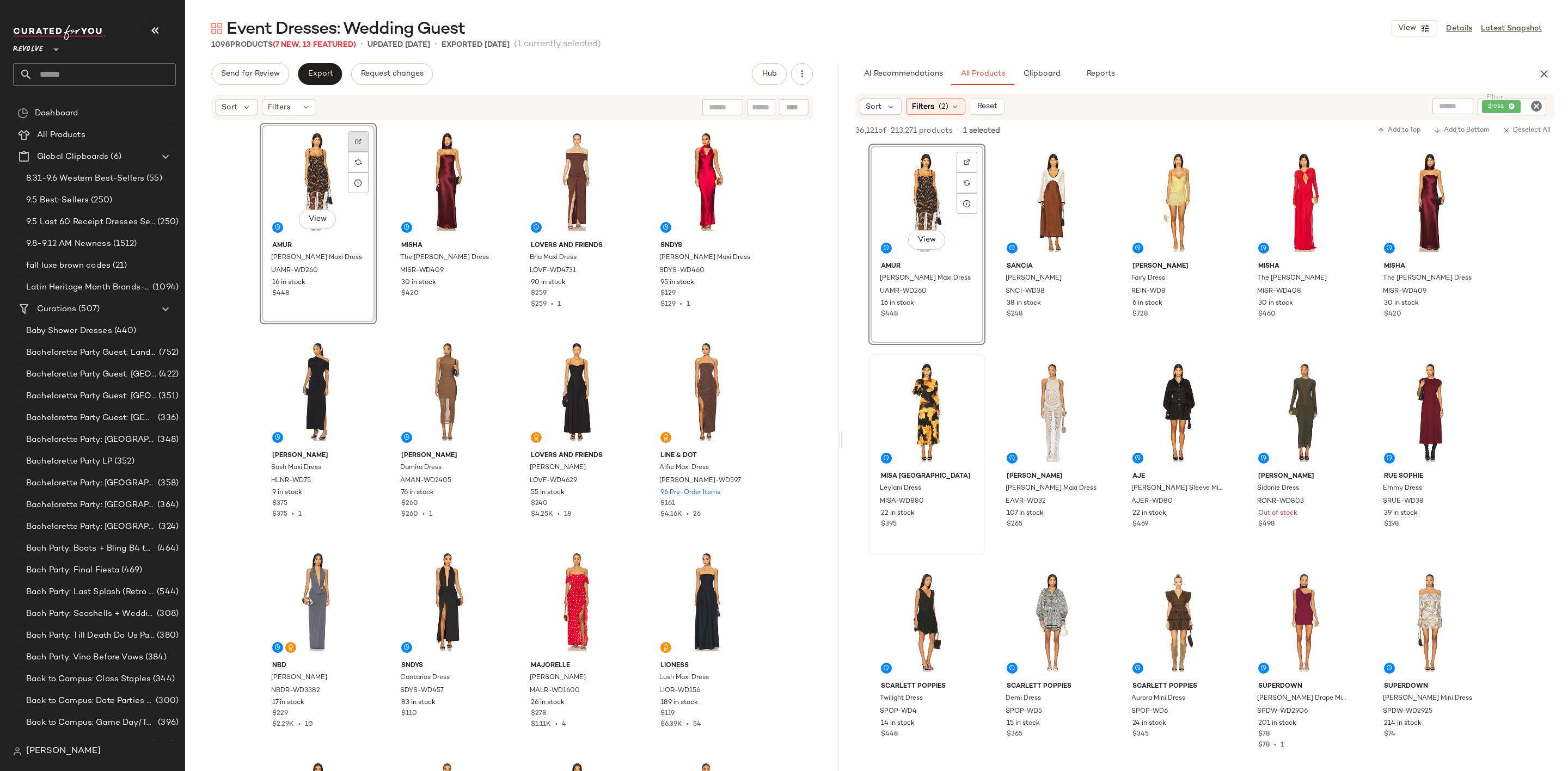
click at [350, 139] on div at bounding box center [358, 141] width 21 height 21
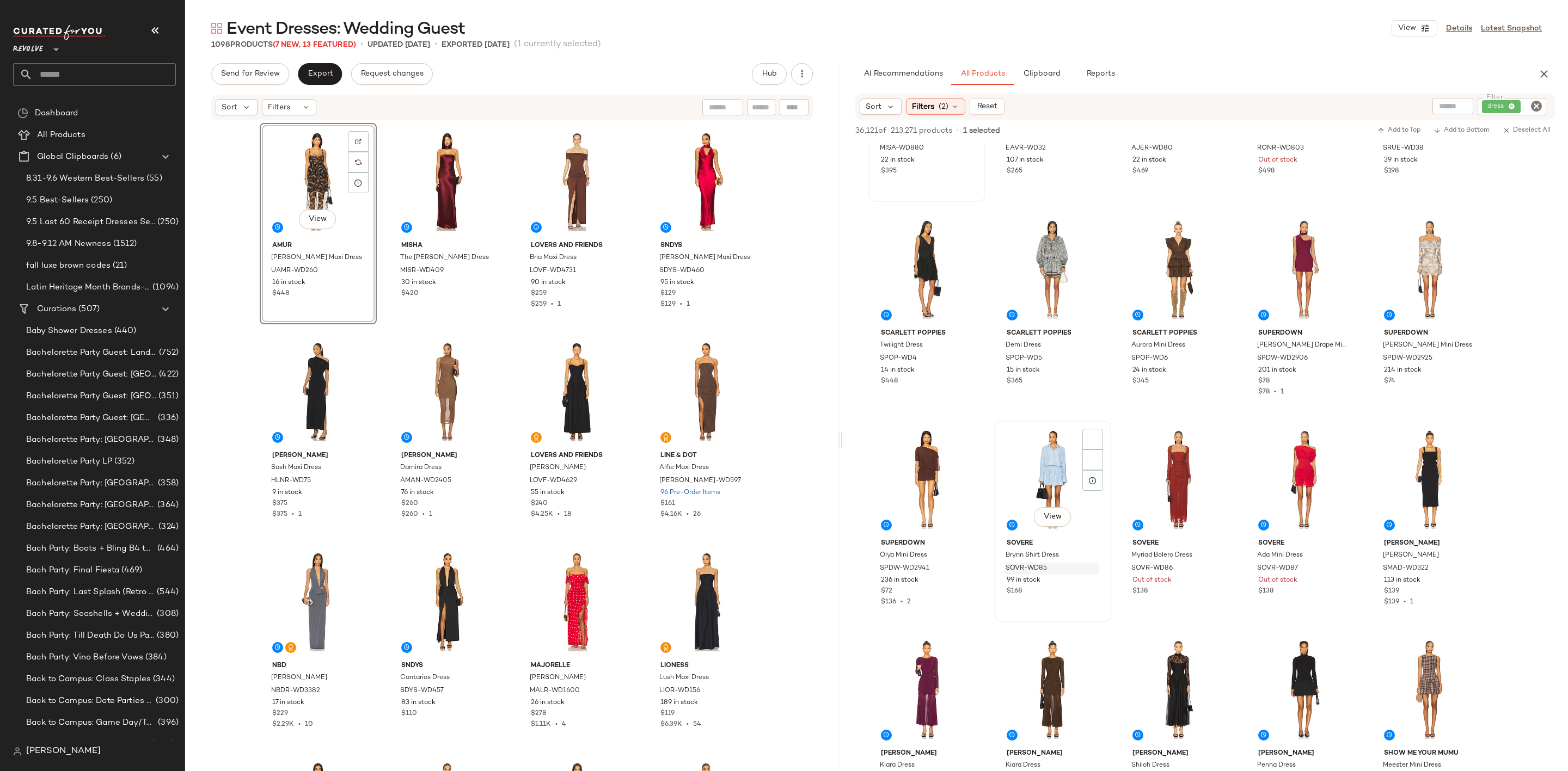
scroll to position [490, 0]
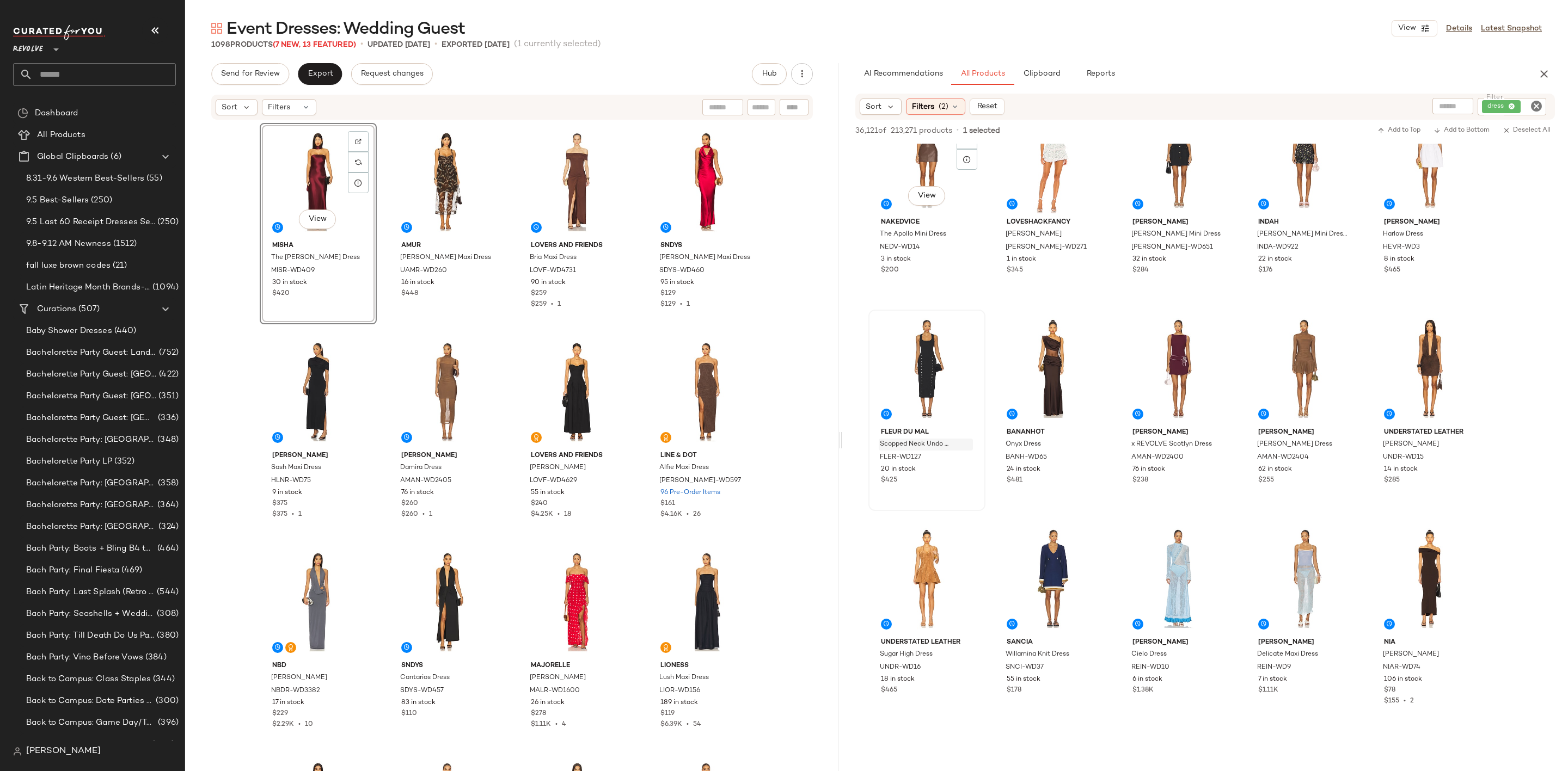
scroll to position [2612, 0]
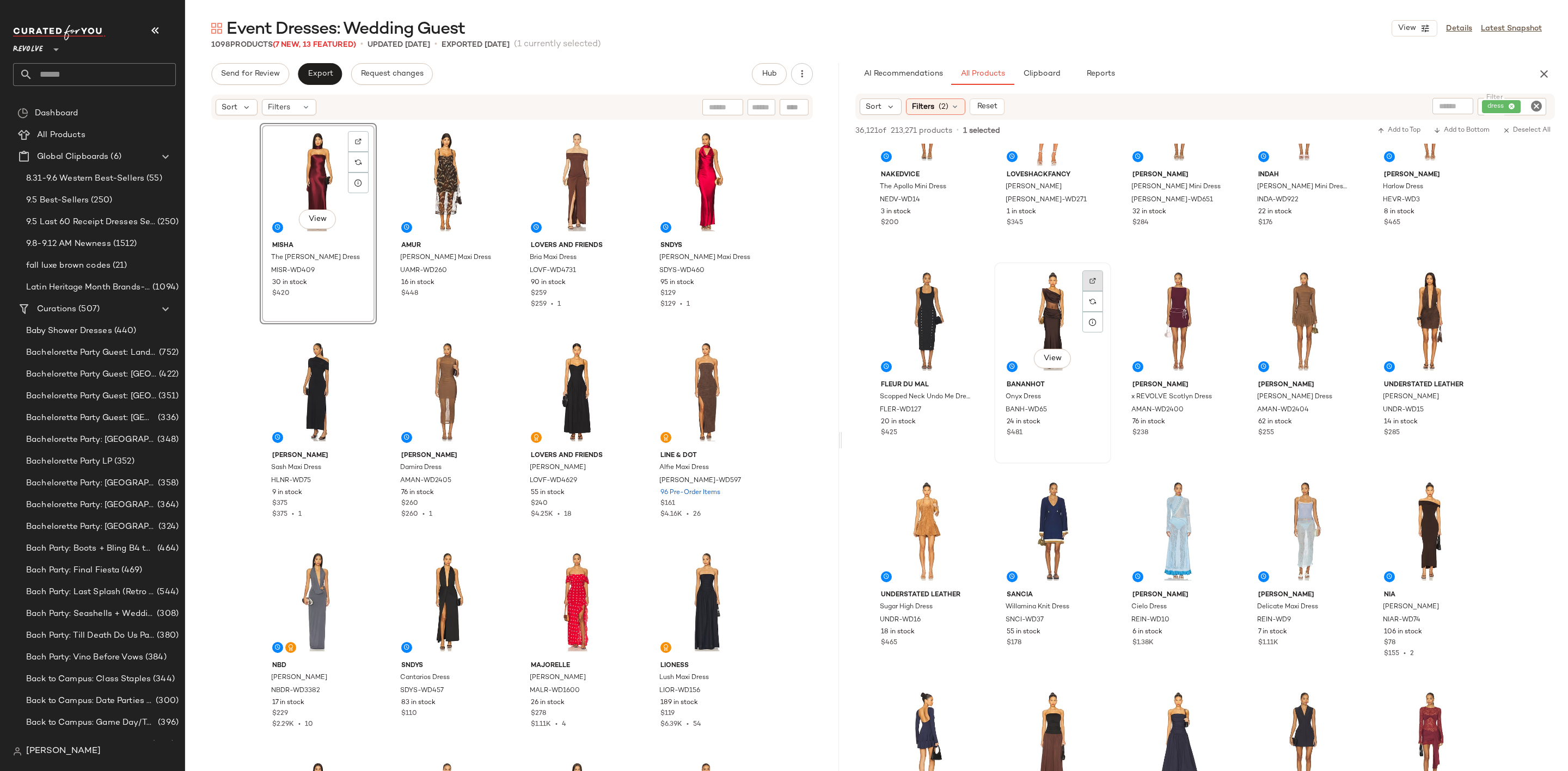
click at [1083, 282] on div at bounding box center [1093, 280] width 21 height 21
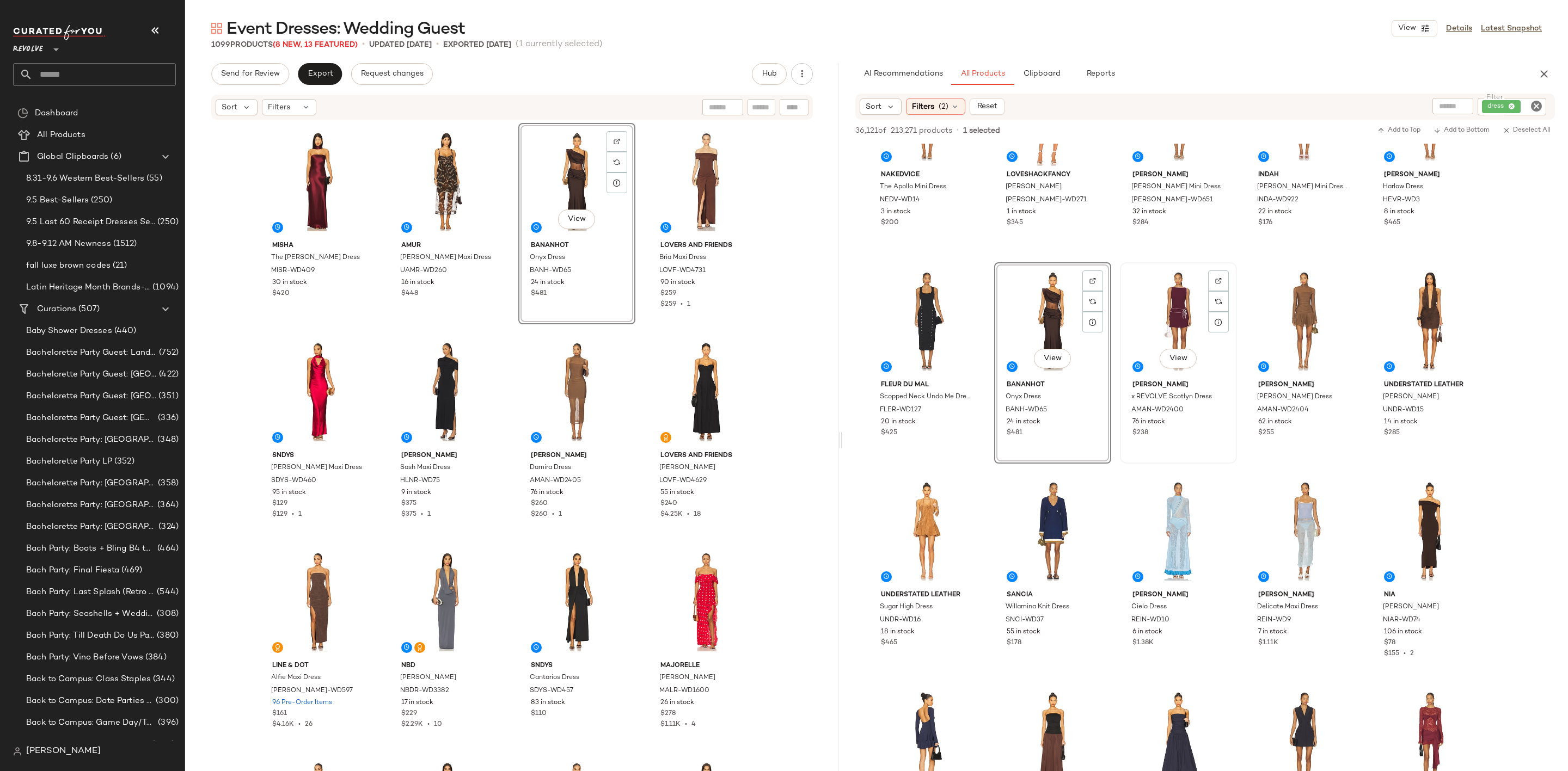
click at [1206, 277] on div "View" at bounding box center [1178, 321] width 109 height 110
click at [1214, 275] on div at bounding box center [1218, 280] width 21 height 21
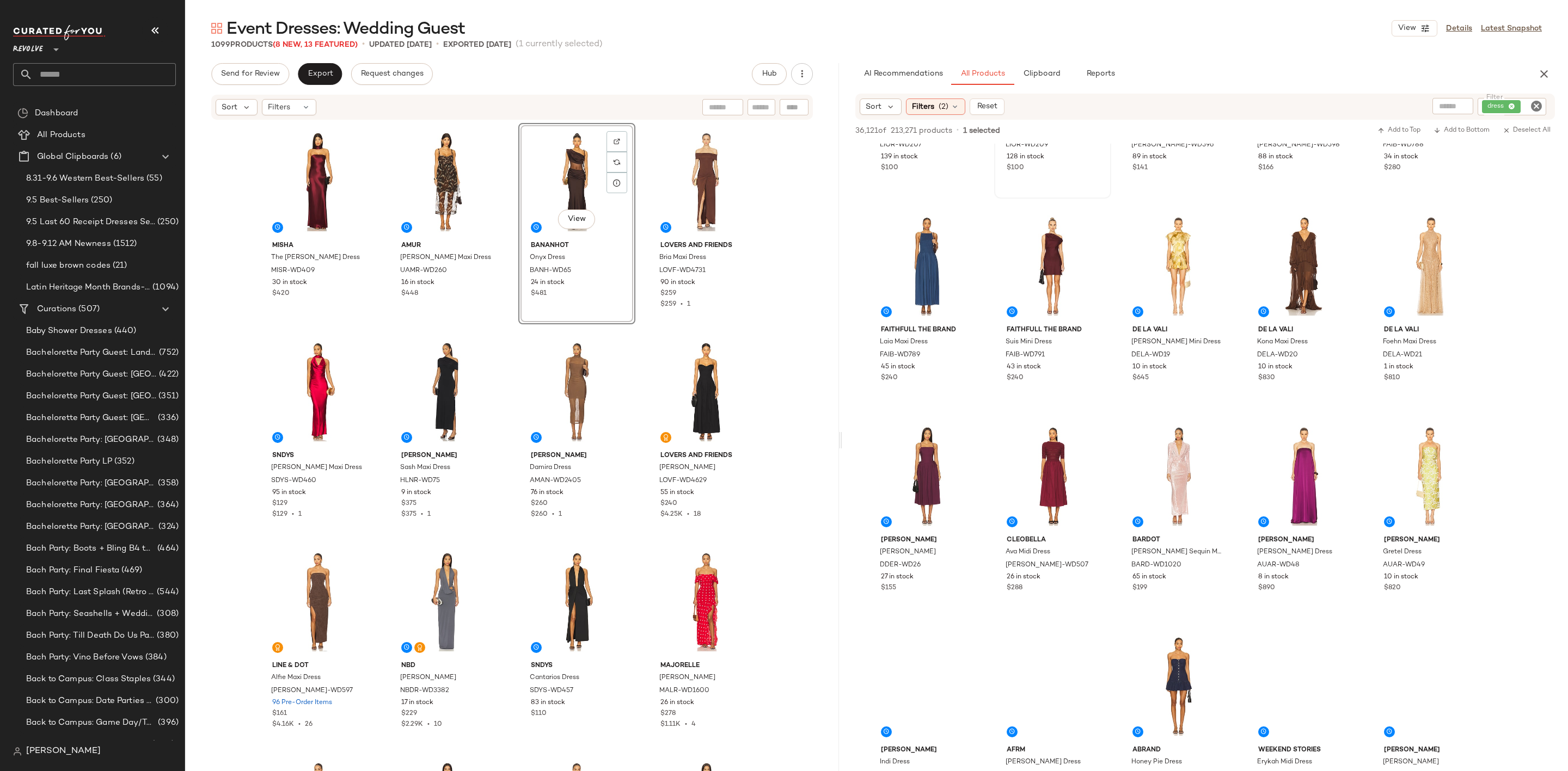
scroll to position [3511, 0]
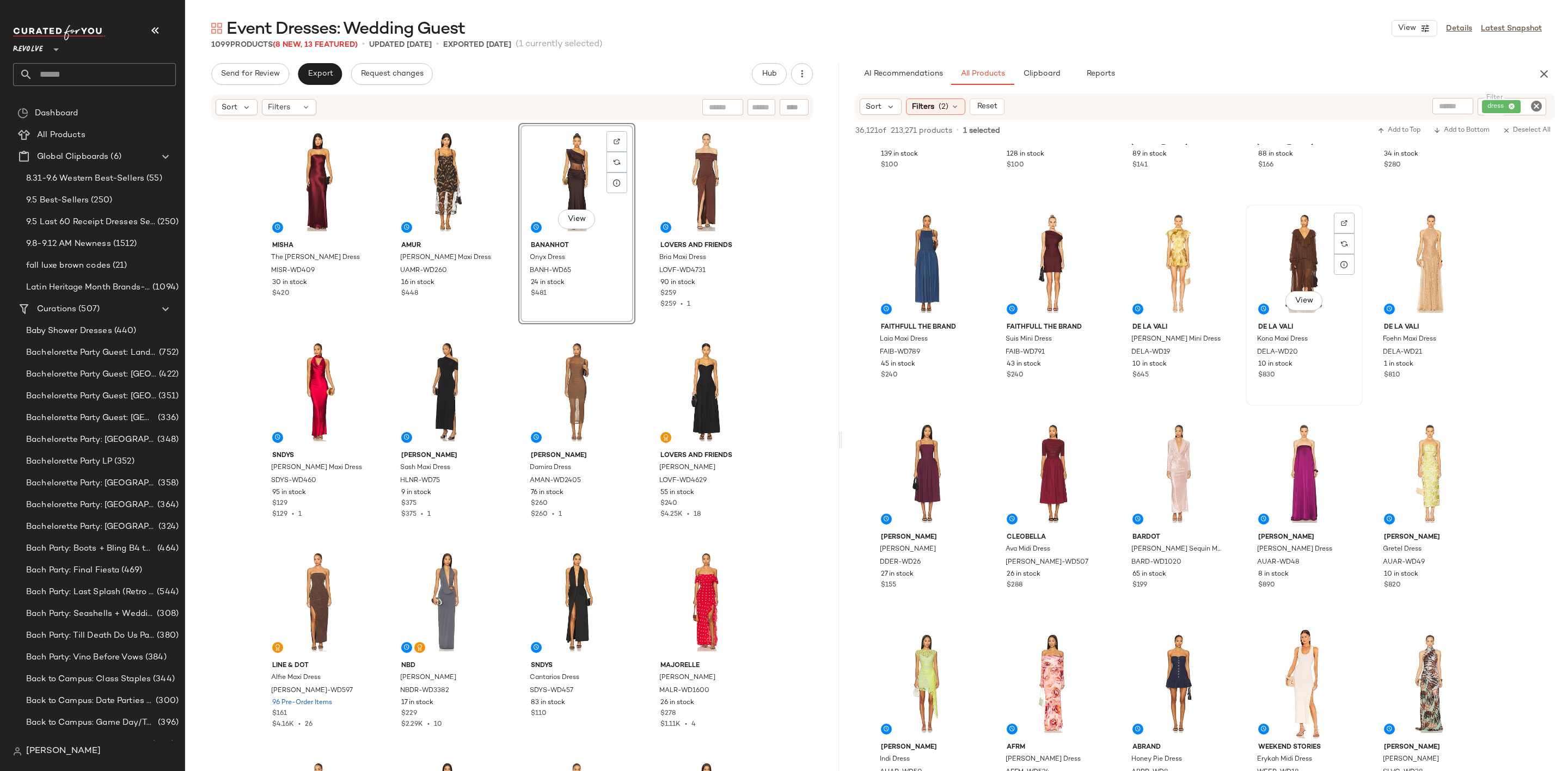
click at [1283, 260] on div "View" at bounding box center [1304, 263] width 109 height 110
click at [1026, 464] on div "View" at bounding box center [1053, 473] width 109 height 110
click at [1174, 462] on div "View" at bounding box center [1178, 473] width 109 height 110
click at [1010, 469] on div "View" at bounding box center [1053, 473] width 109 height 110
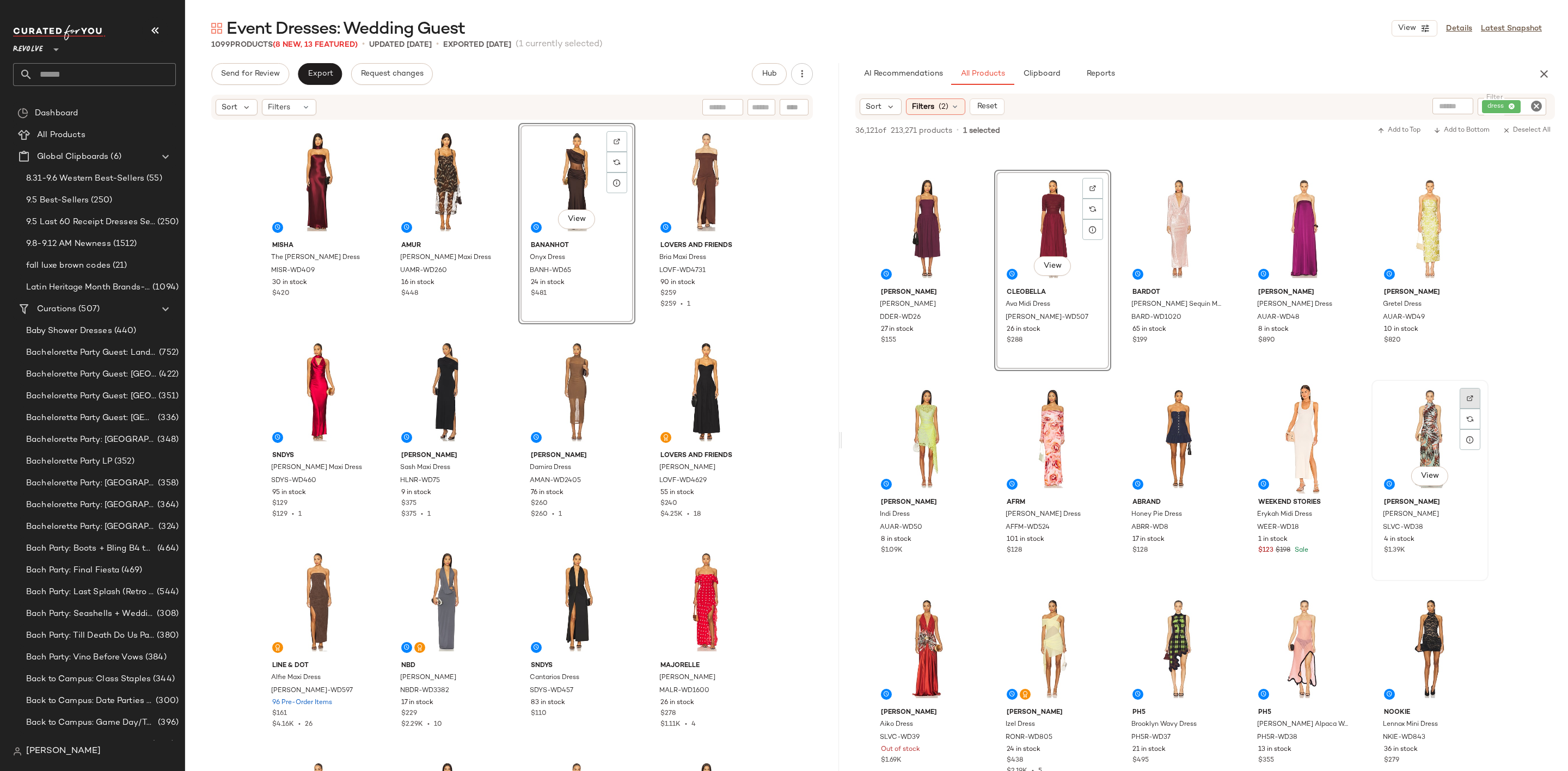
click at [1472, 399] on img at bounding box center [1469, 398] width 6 height 6
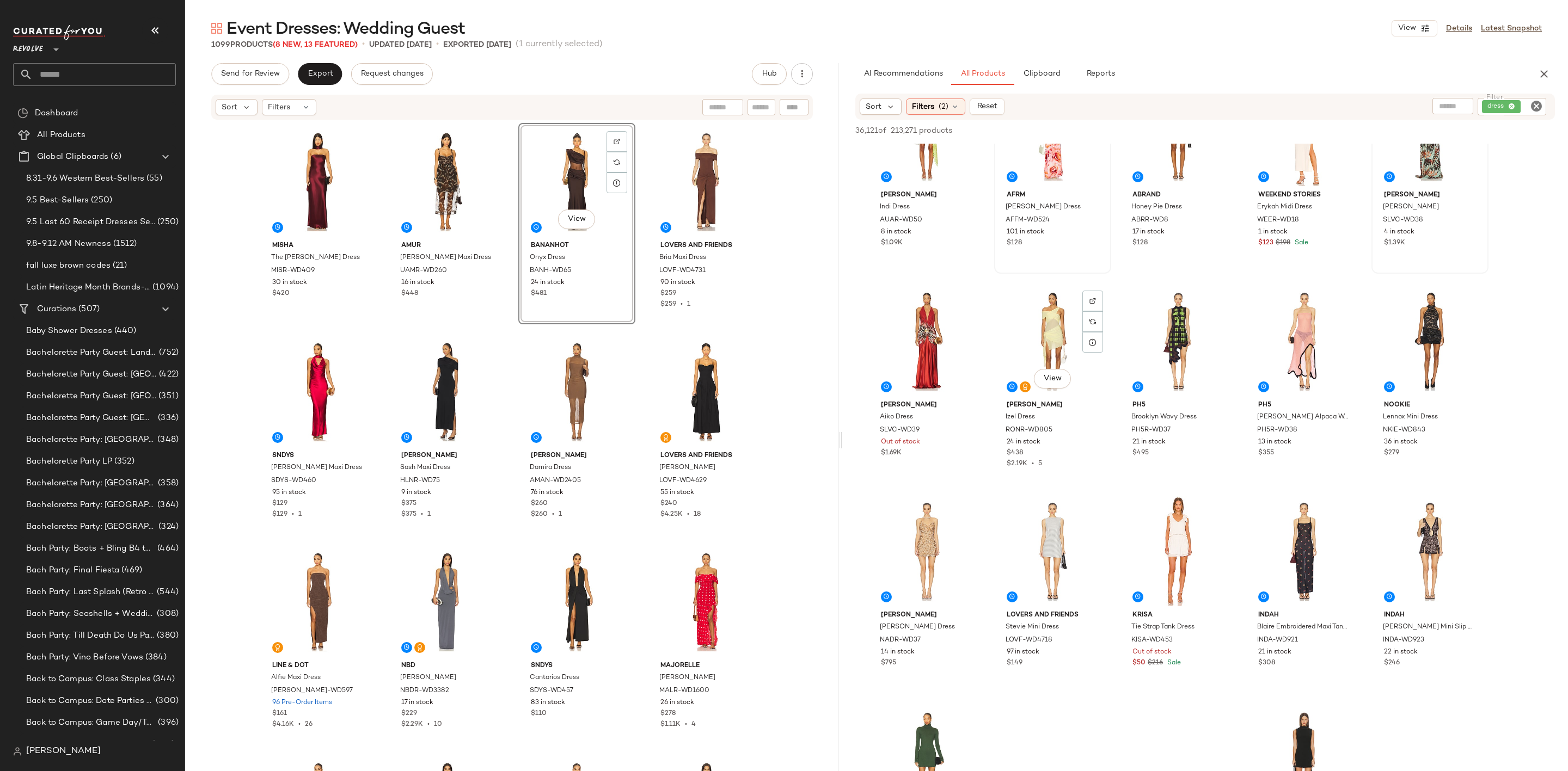
scroll to position [4082, 0]
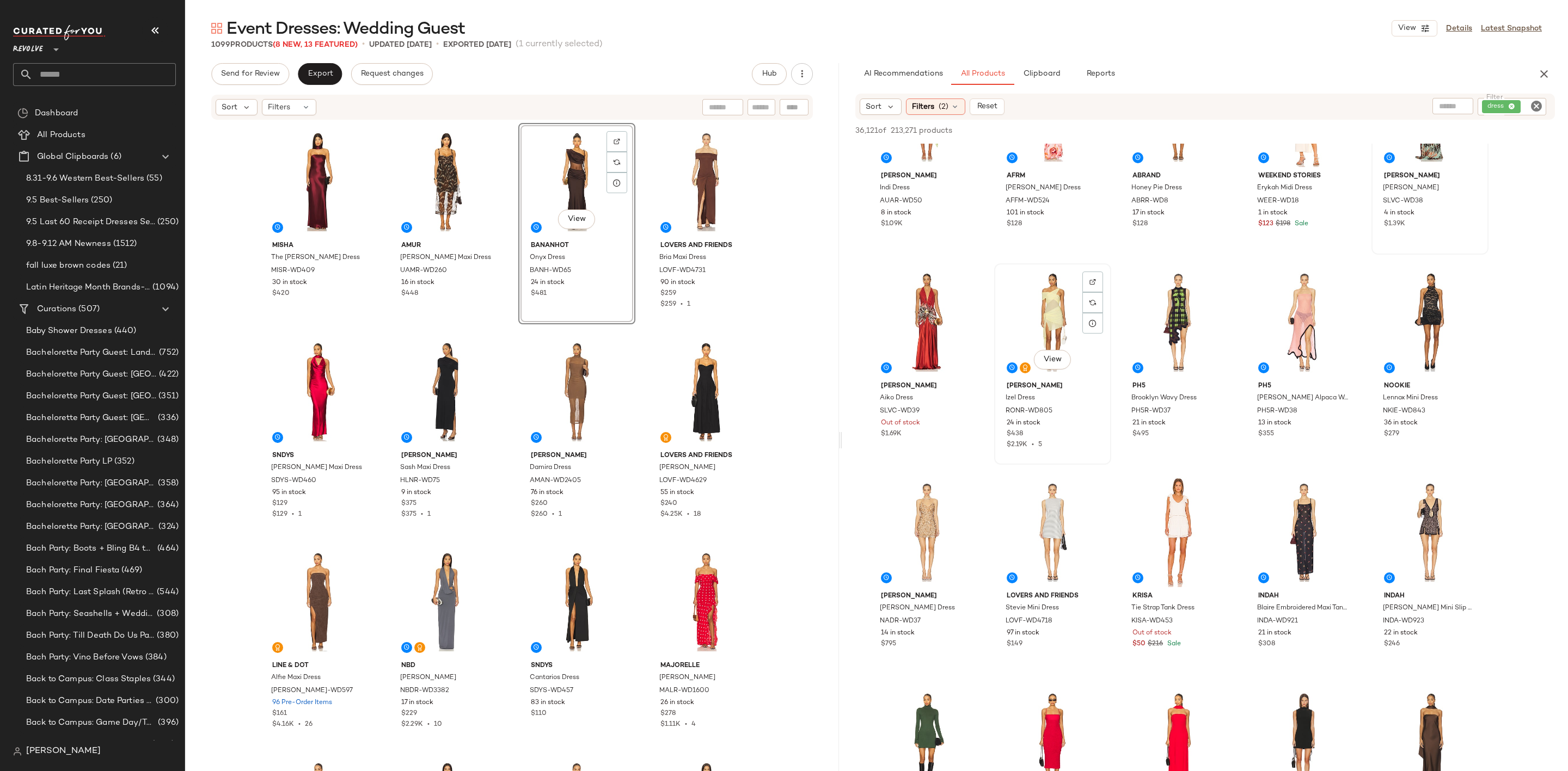
click at [1047, 325] on div "View" at bounding box center [1053, 322] width 109 height 110
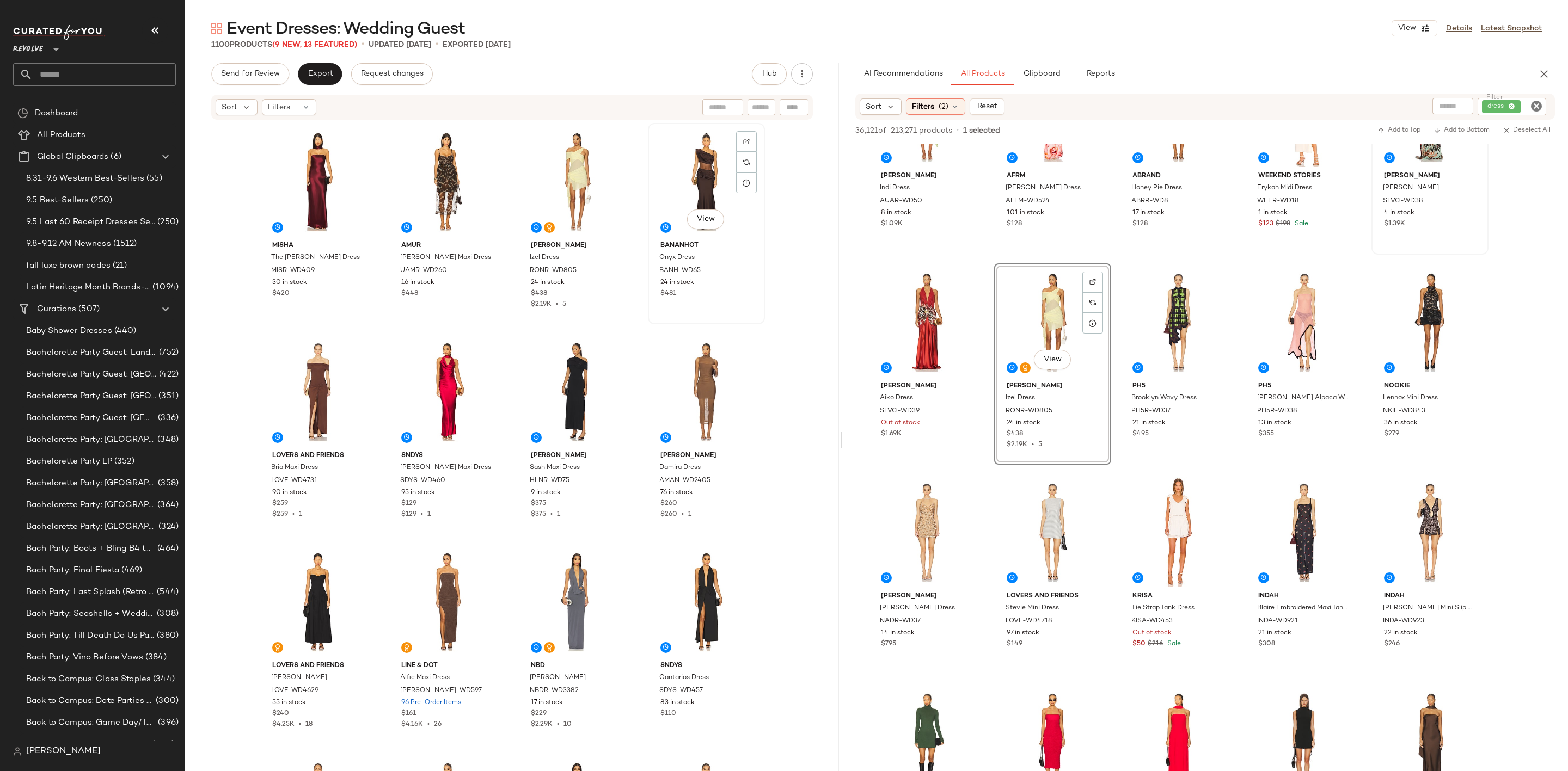
click at [696, 183] on div "View" at bounding box center [707, 182] width 109 height 110
click at [568, 189] on div "View" at bounding box center [577, 182] width 109 height 110
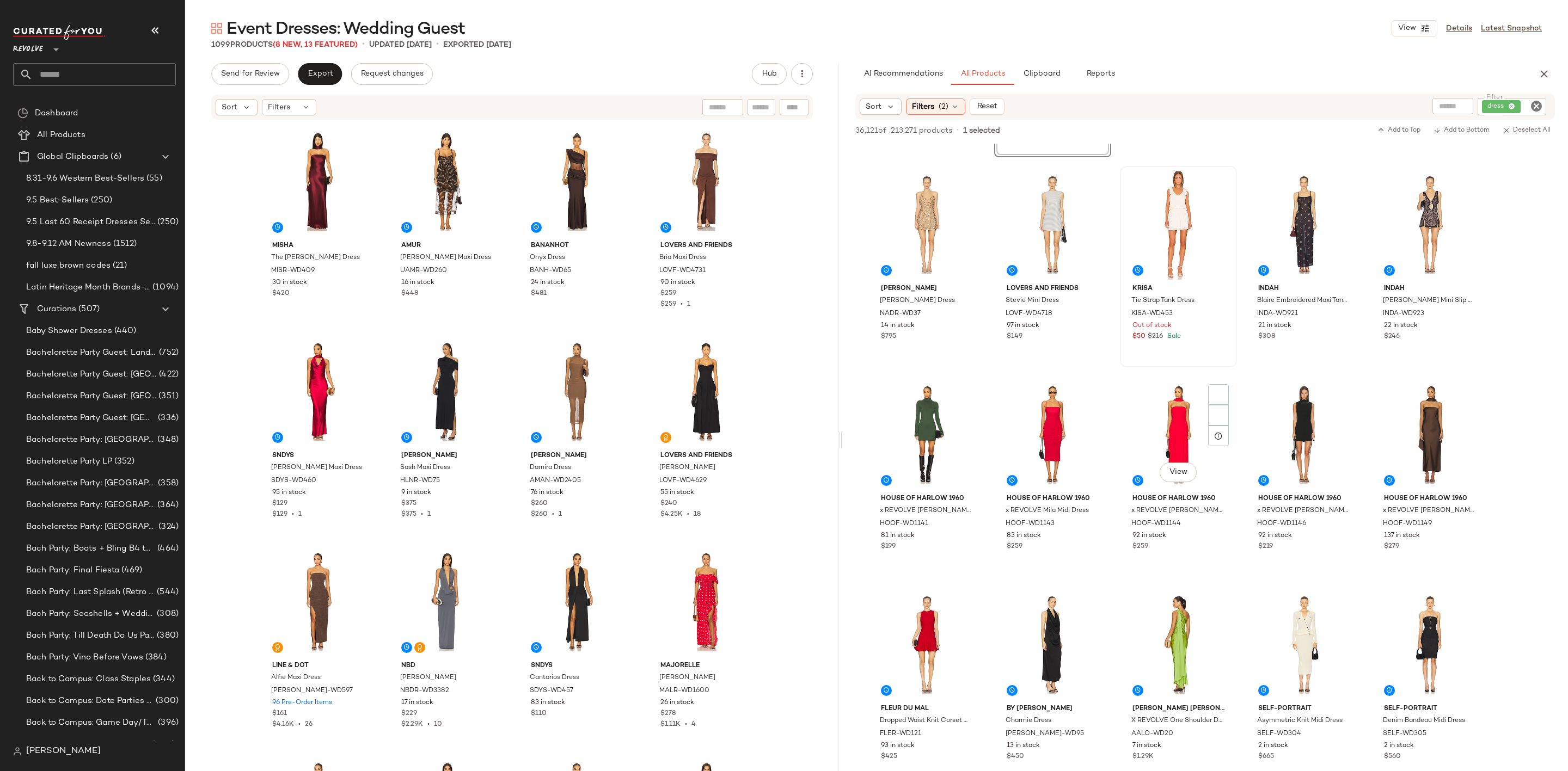
scroll to position [4572, 0]
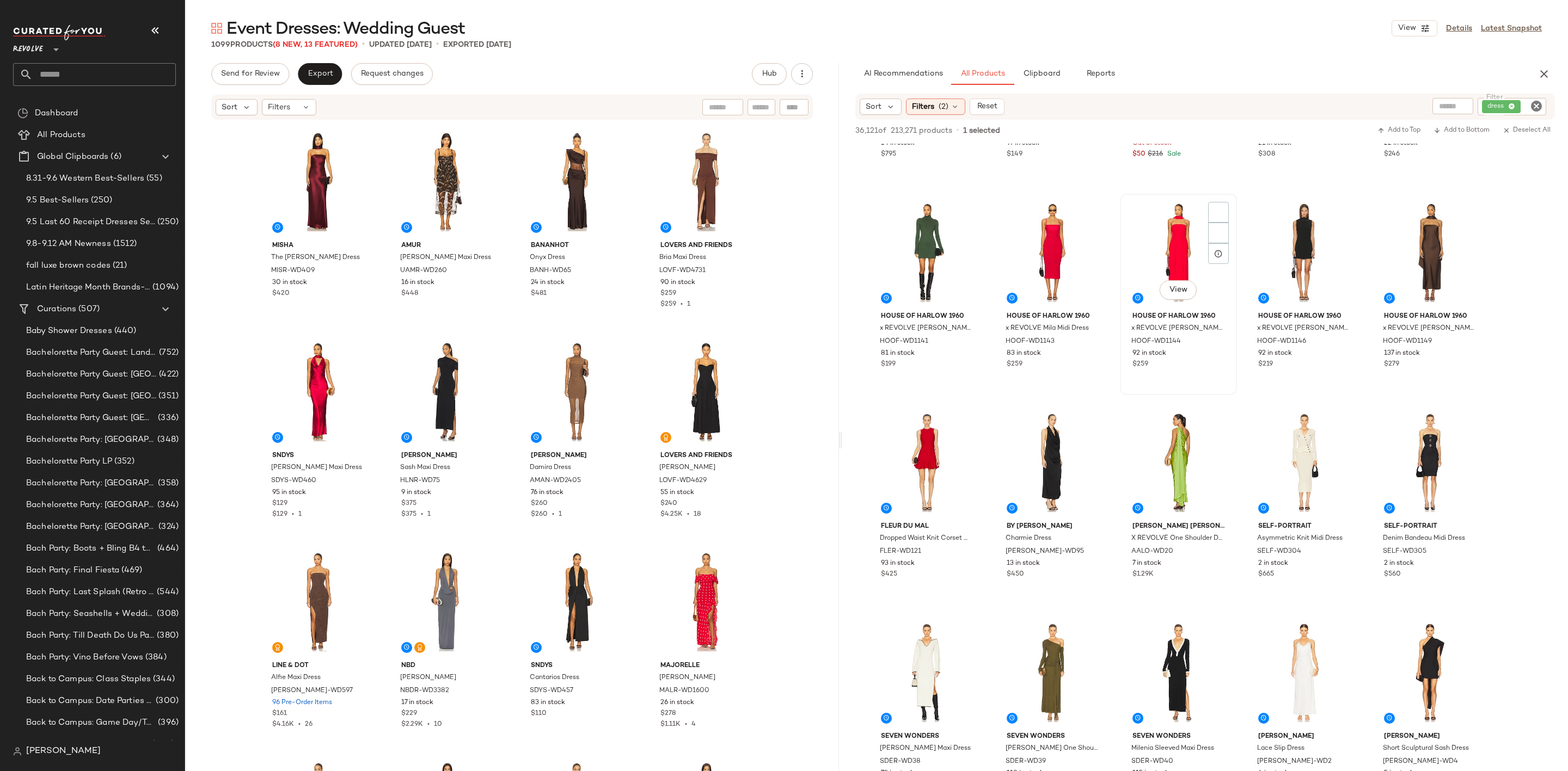
click at [1147, 238] on div "View" at bounding box center [1178, 253] width 109 height 110
click at [1188, 455] on div "View" at bounding box center [1178, 462] width 109 height 110
click at [1146, 239] on div "View" at bounding box center [1178, 253] width 109 height 110
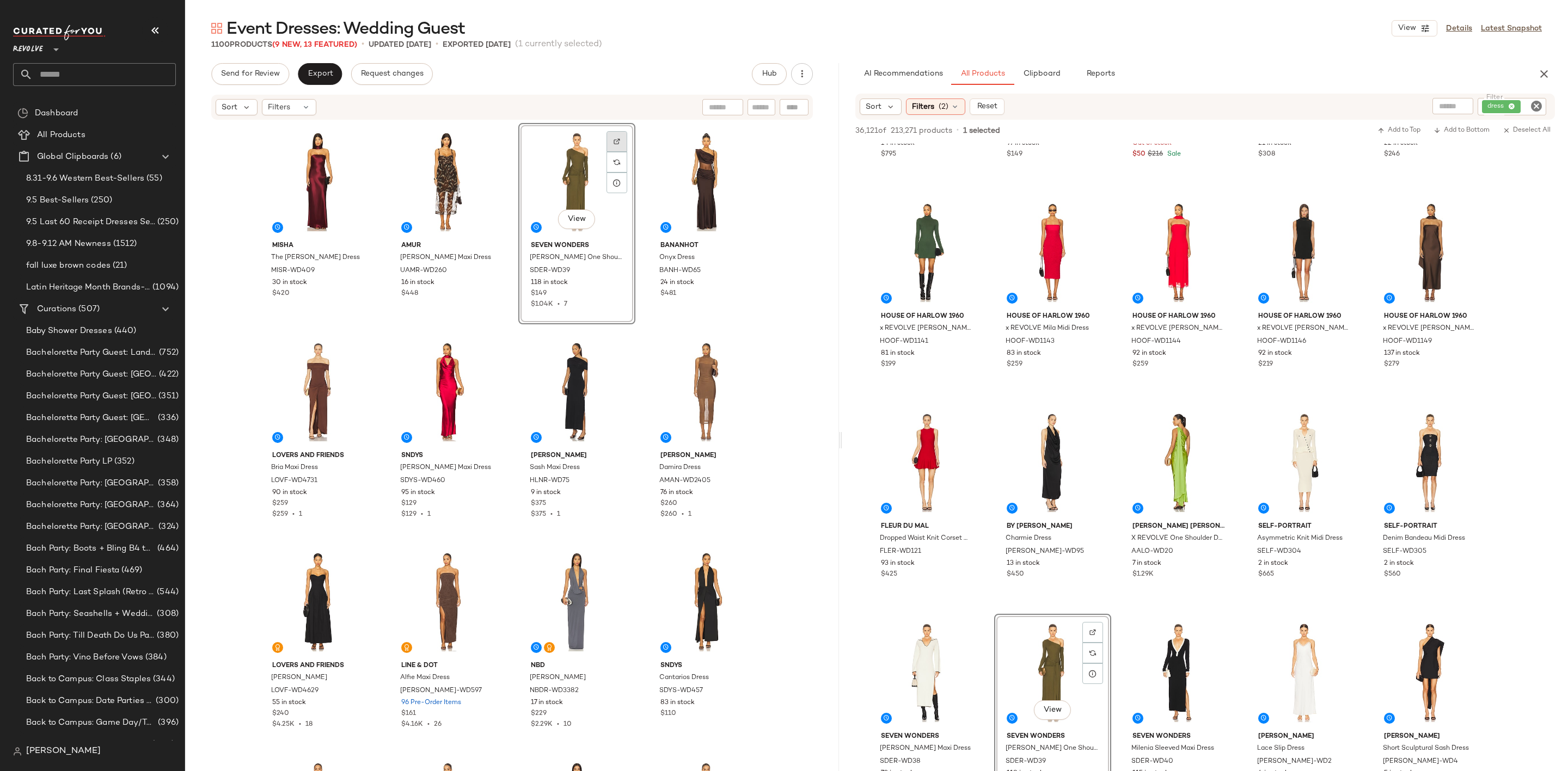
click at [616, 135] on div at bounding box center [617, 141] width 21 height 21
click at [692, 174] on div "View" at bounding box center [707, 182] width 109 height 110
click at [417, 174] on div "View" at bounding box center [447, 182] width 109 height 110
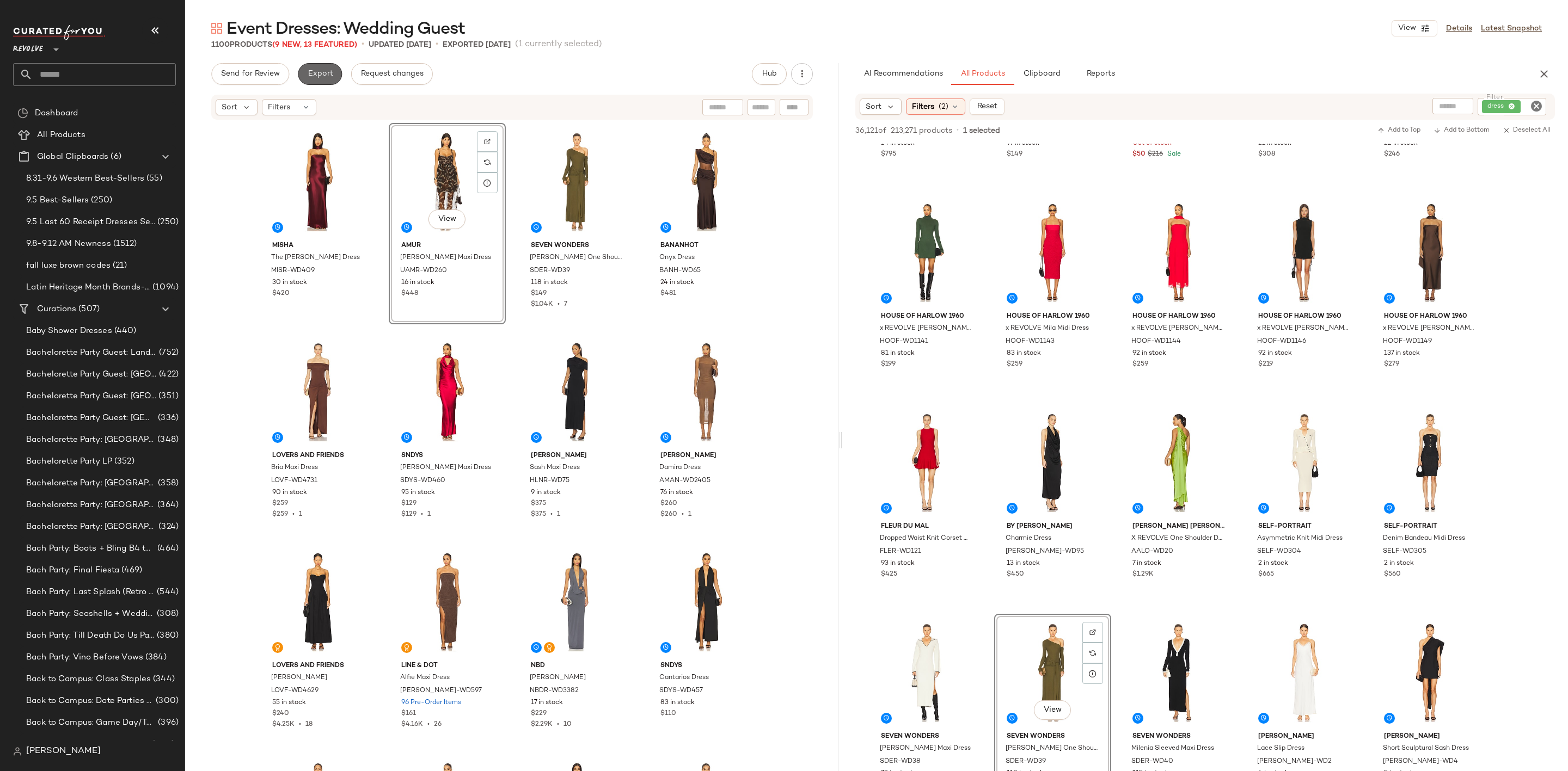
click at [314, 67] on button "Export" at bounding box center [320, 74] width 44 height 22
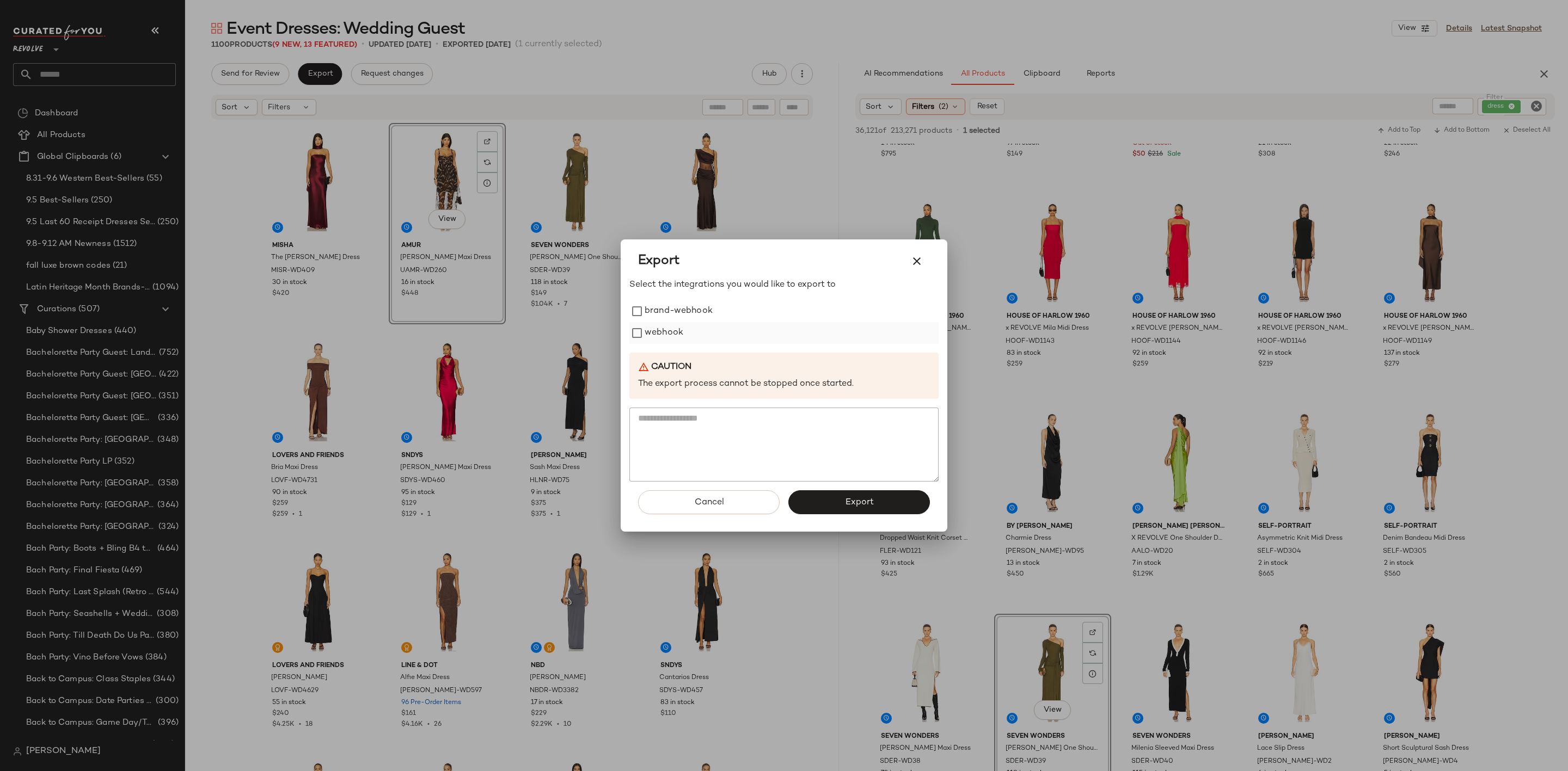
click at [658, 326] on label "webhook" at bounding box center [664, 333] width 38 height 22
click at [839, 500] on button "Export" at bounding box center [859, 502] width 142 height 24
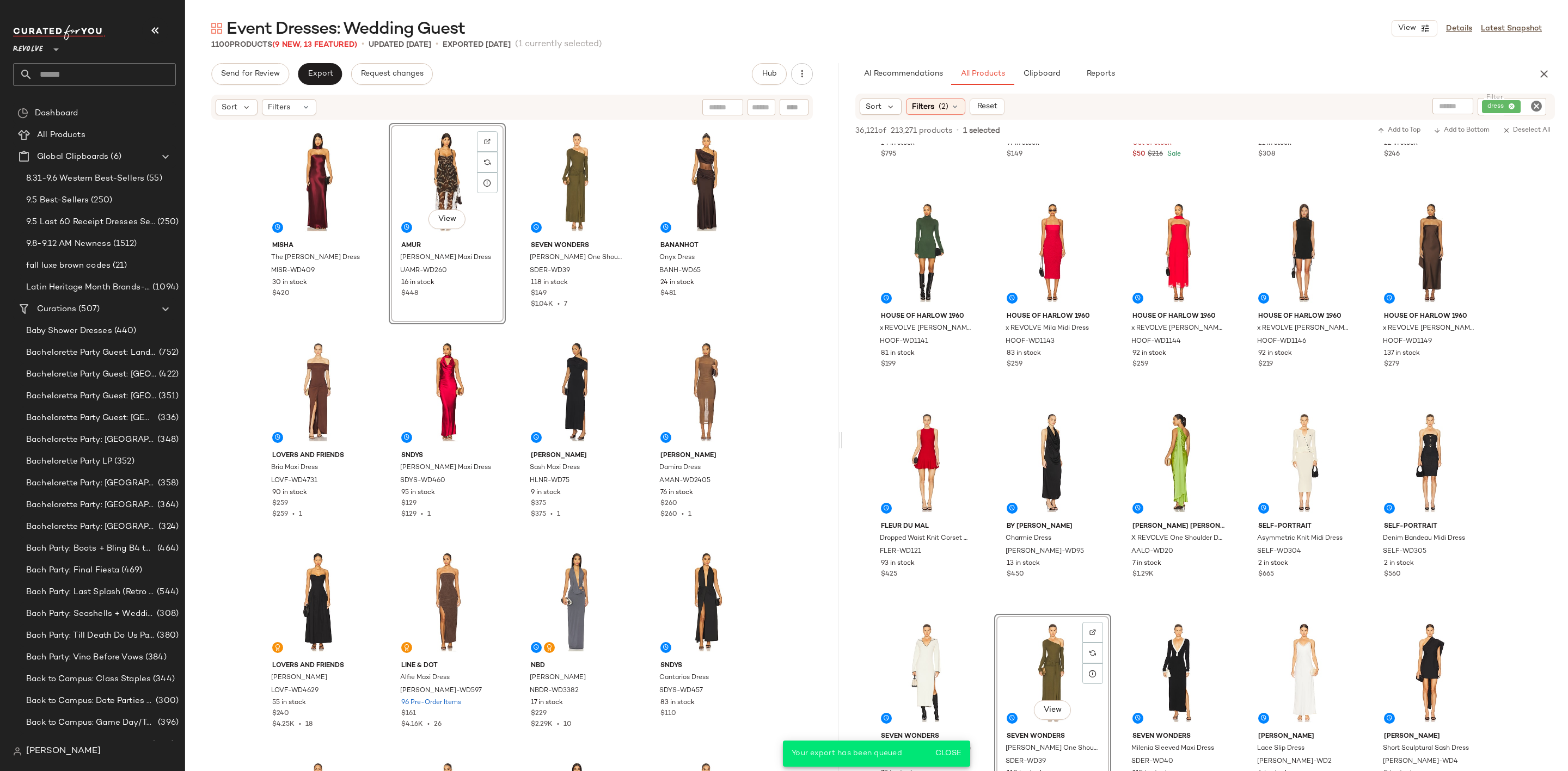
scroll to position [5623, 0]
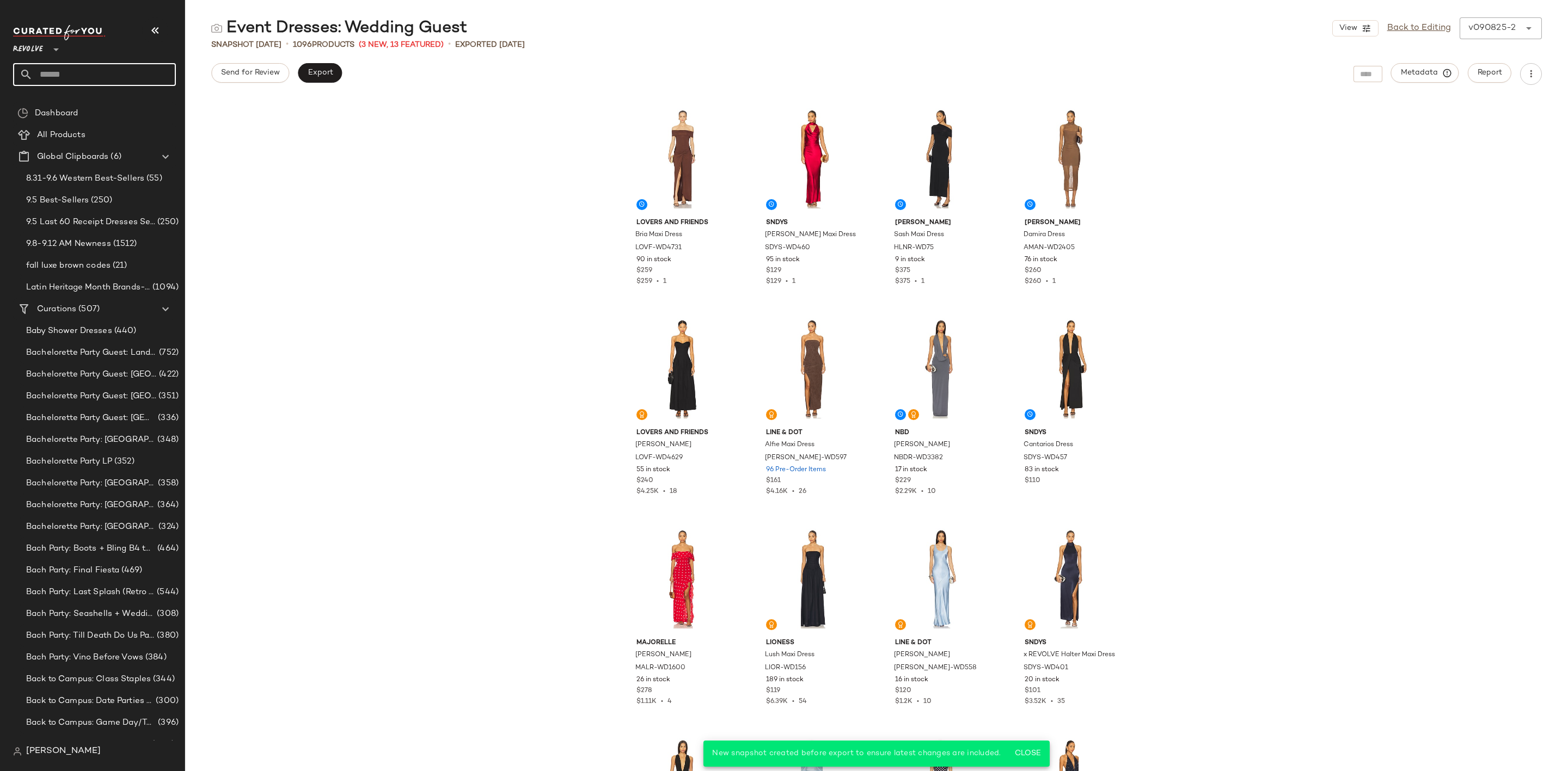
click at [77, 82] on input "text" at bounding box center [104, 74] width 143 height 23
type input "********"
click at [48, 109] on span "Event Dresses:" at bounding box center [48, 106] width 53 height 11
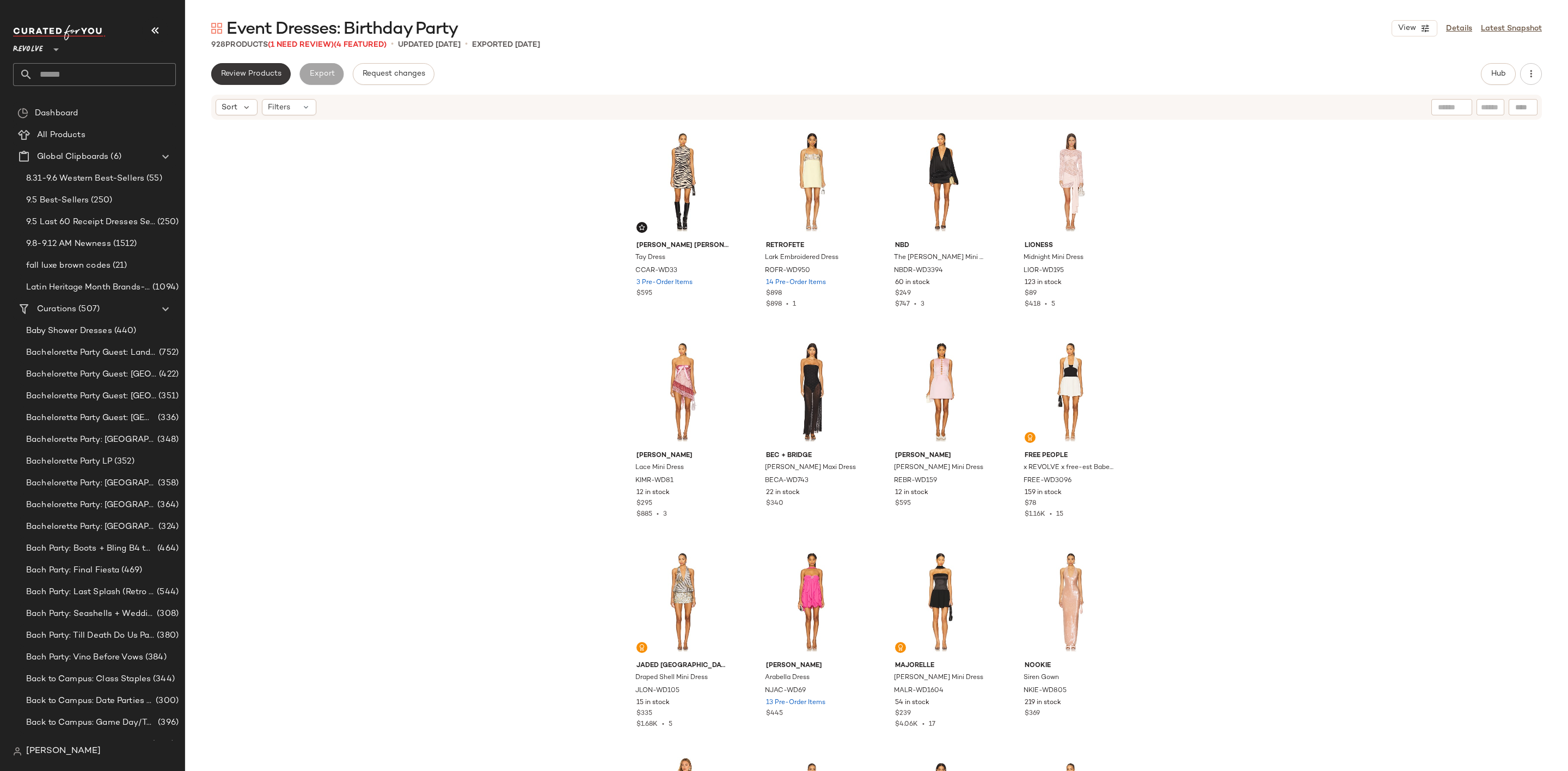
click at [276, 66] on button "Review Products" at bounding box center [251, 74] width 79 height 22
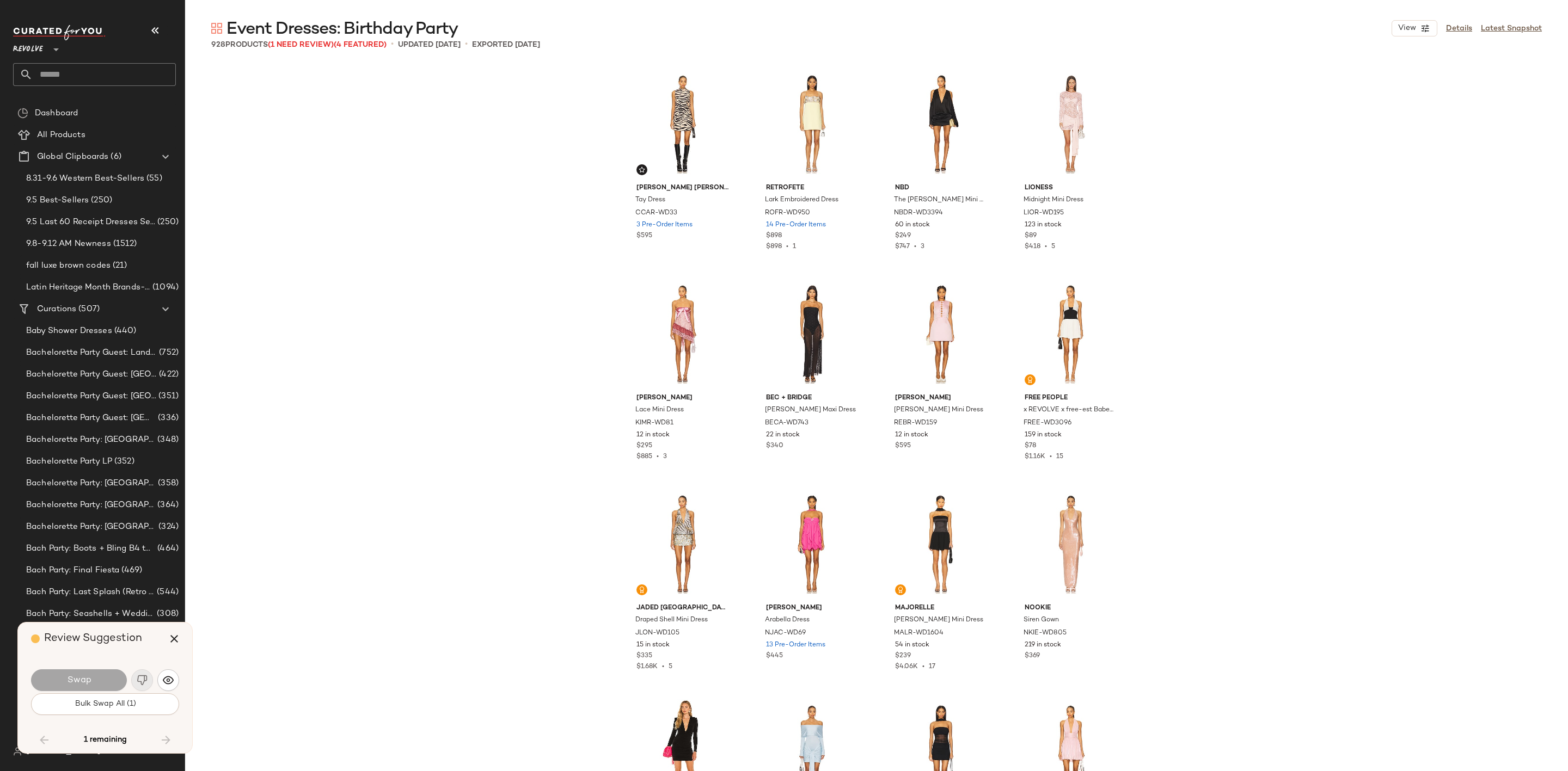
scroll to position [24581, 0]
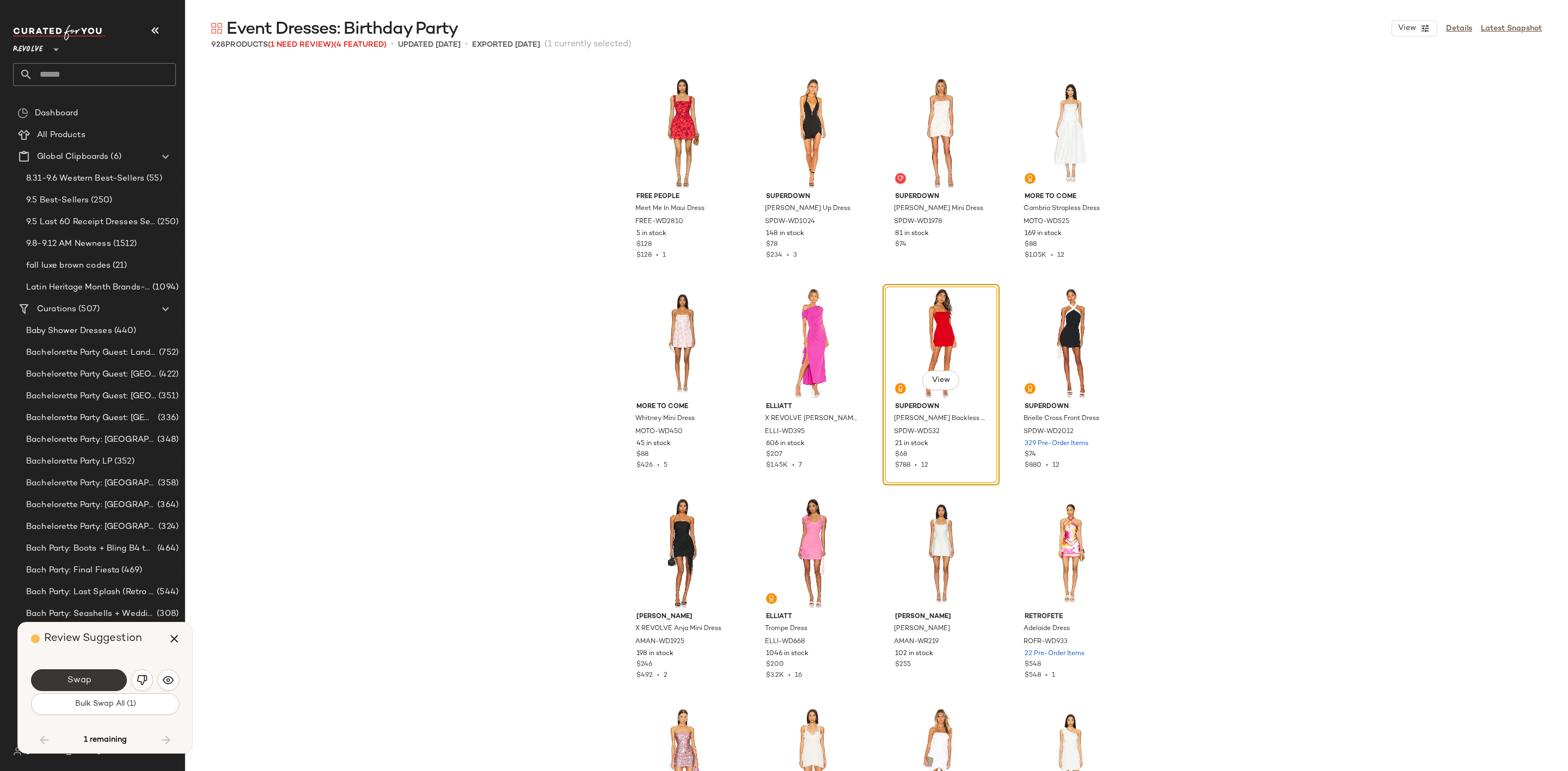
click at [83, 680] on span "Swap" at bounding box center [79, 680] width 25 height 11
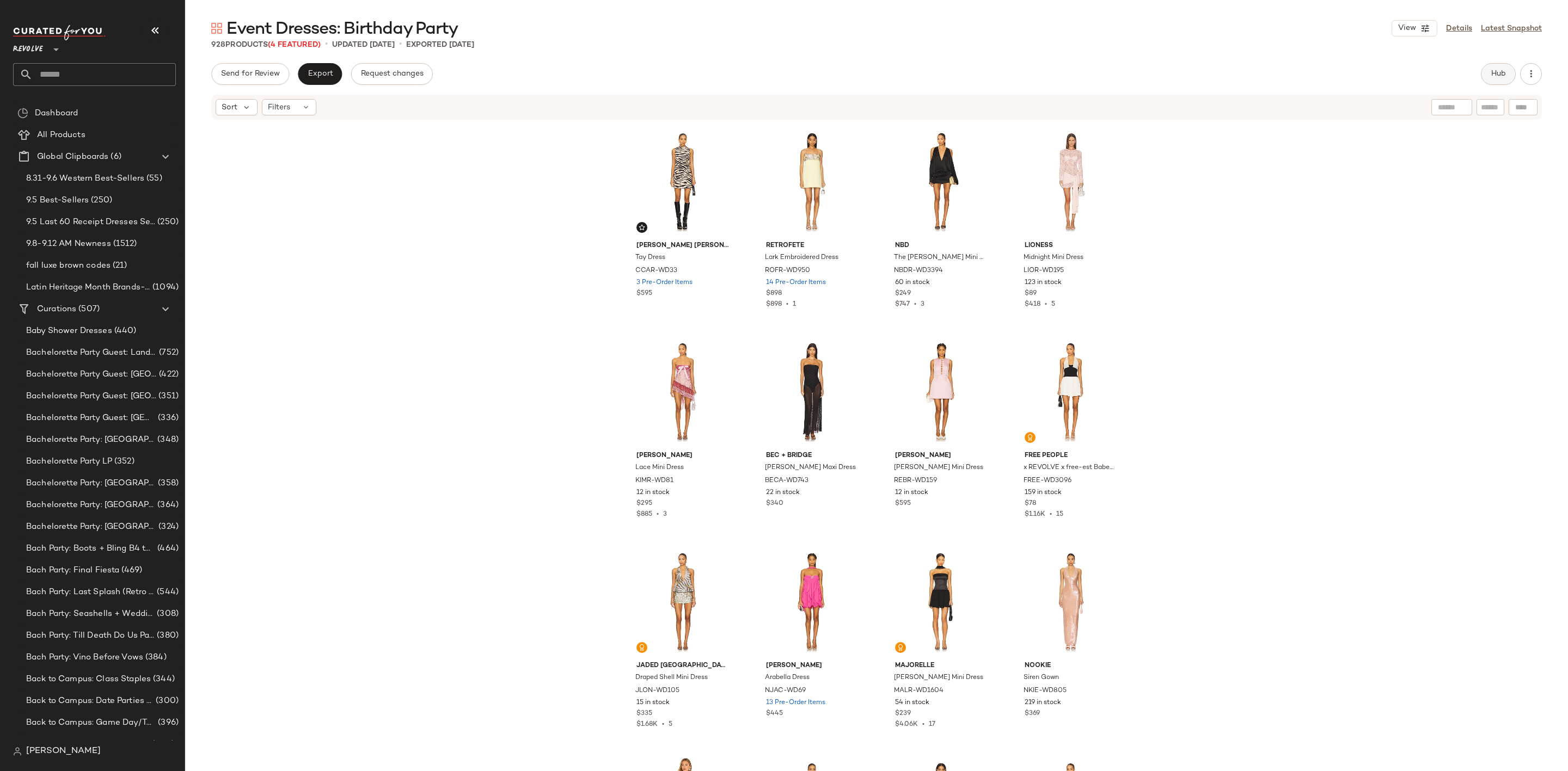
click at [1497, 79] on button "Hub" at bounding box center [1498, 74] width 35 height 22
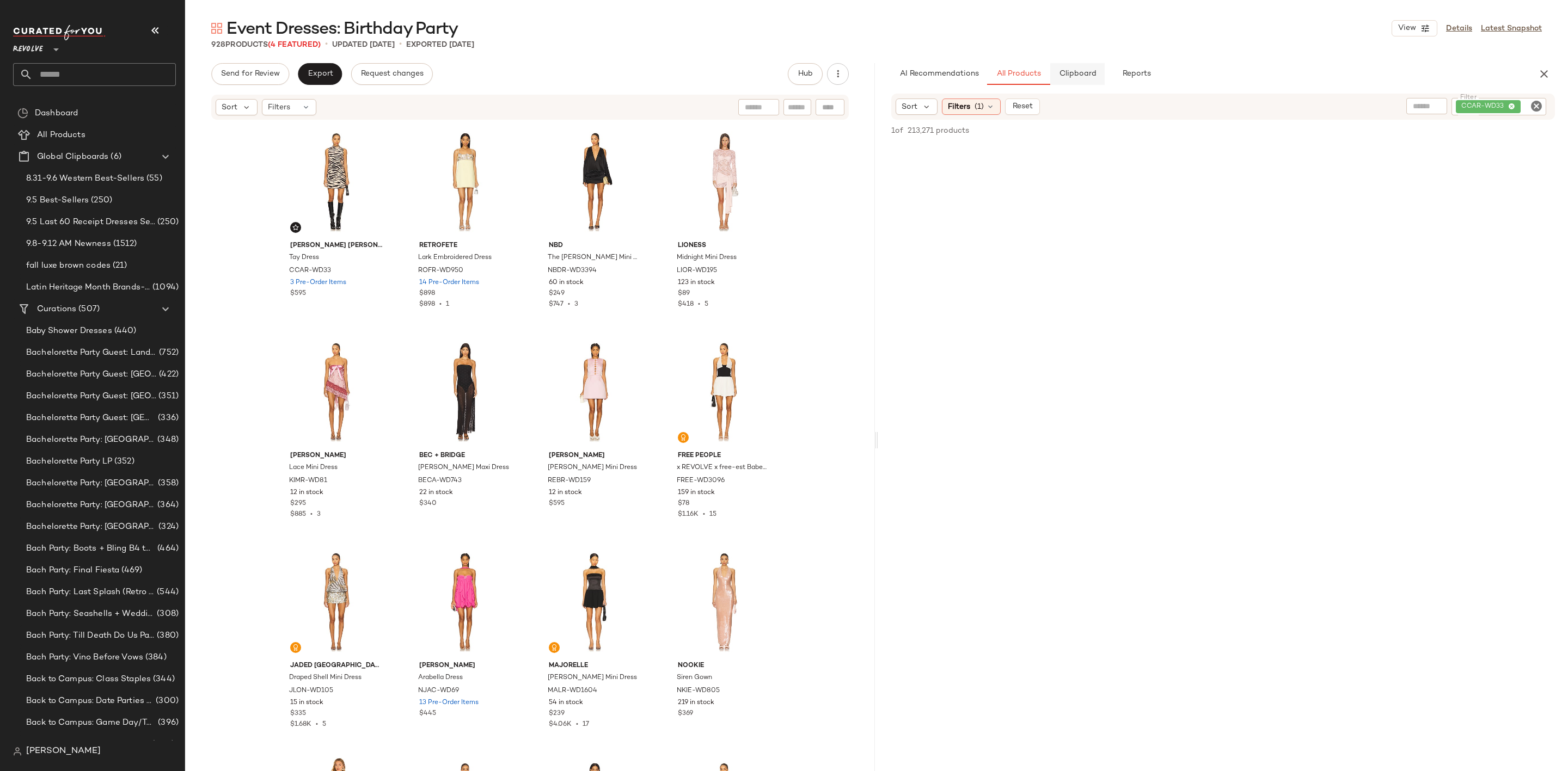
click at [1078, 71] on span "Clipboard" at bounding box center [1077, 74] width 38 height 9
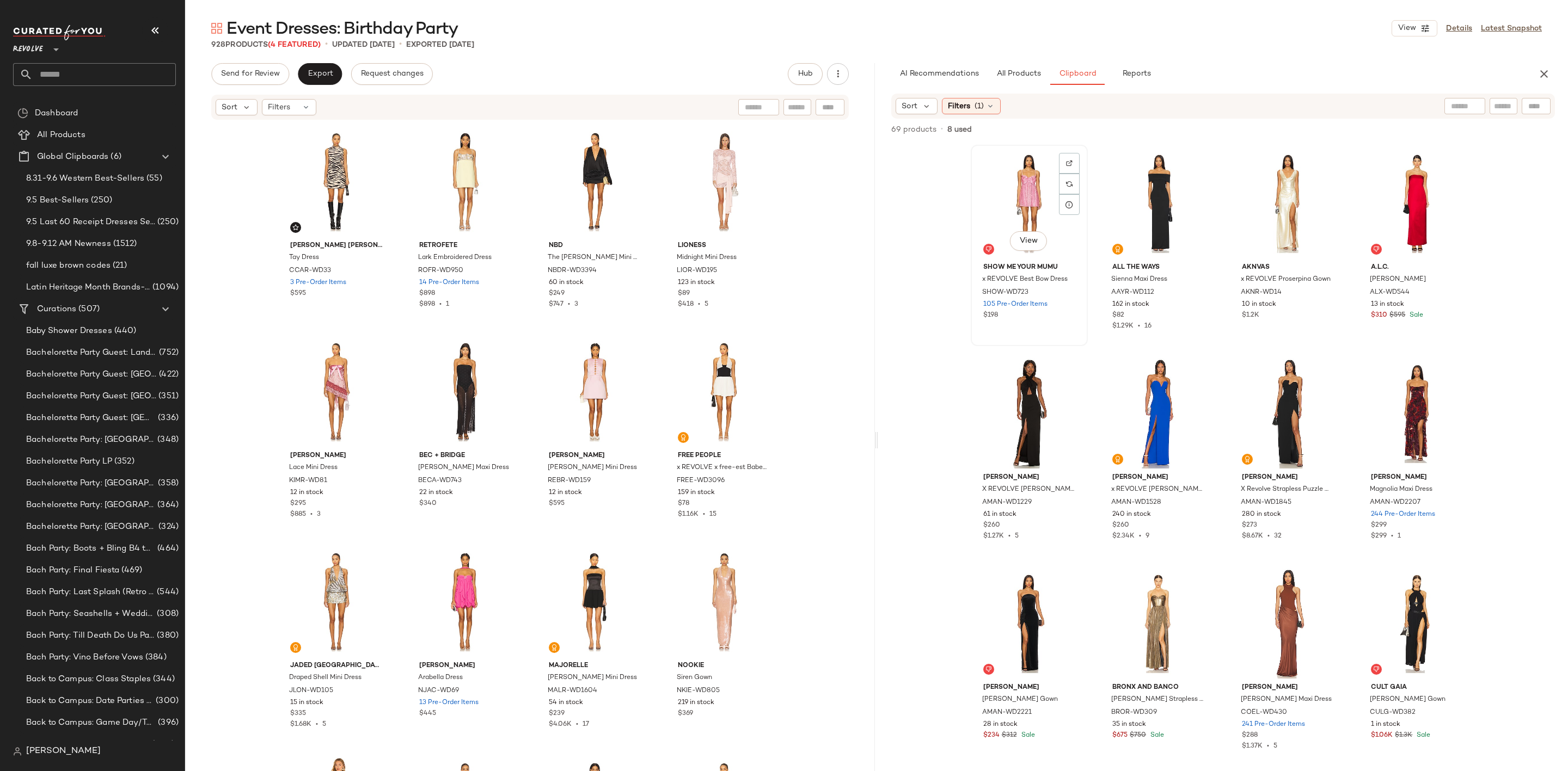
click at [1029, 203] on div "View" at bounding box center [1029, 203] width 109 height 110
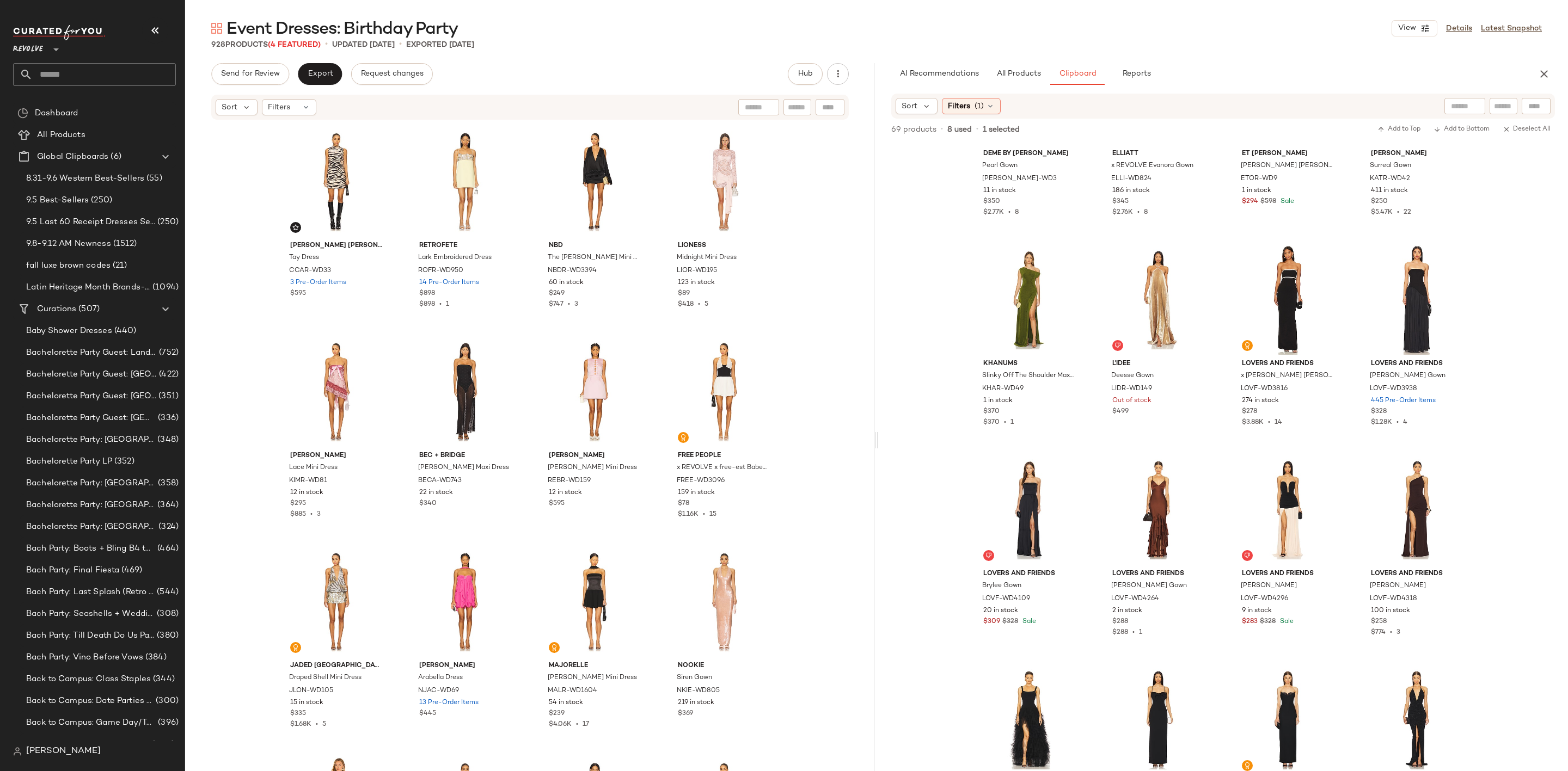
scroll to position [485, 0]
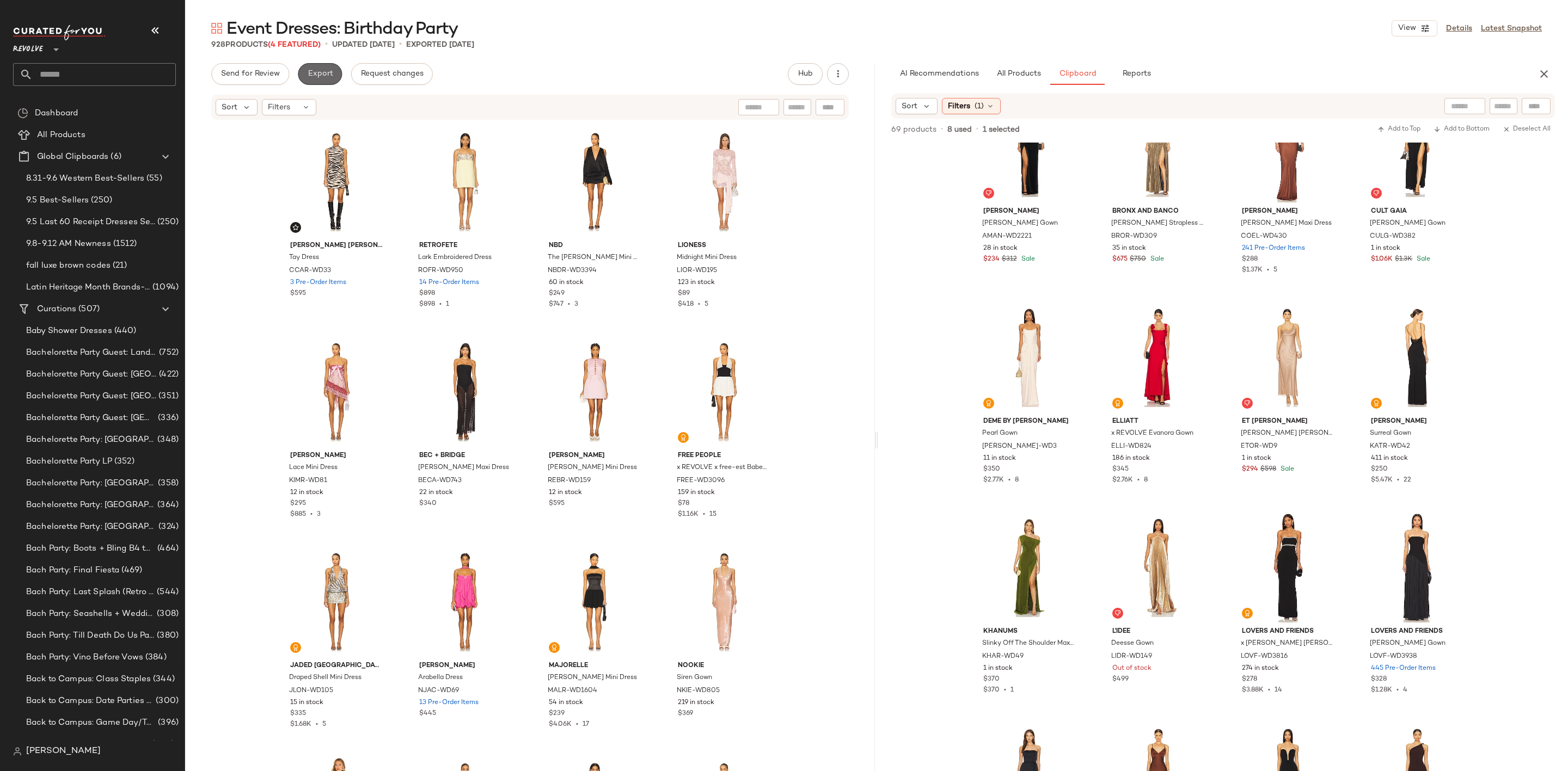
click at [322, 75] on span "Export" at bounding box center [320, 74] width 26 height 9
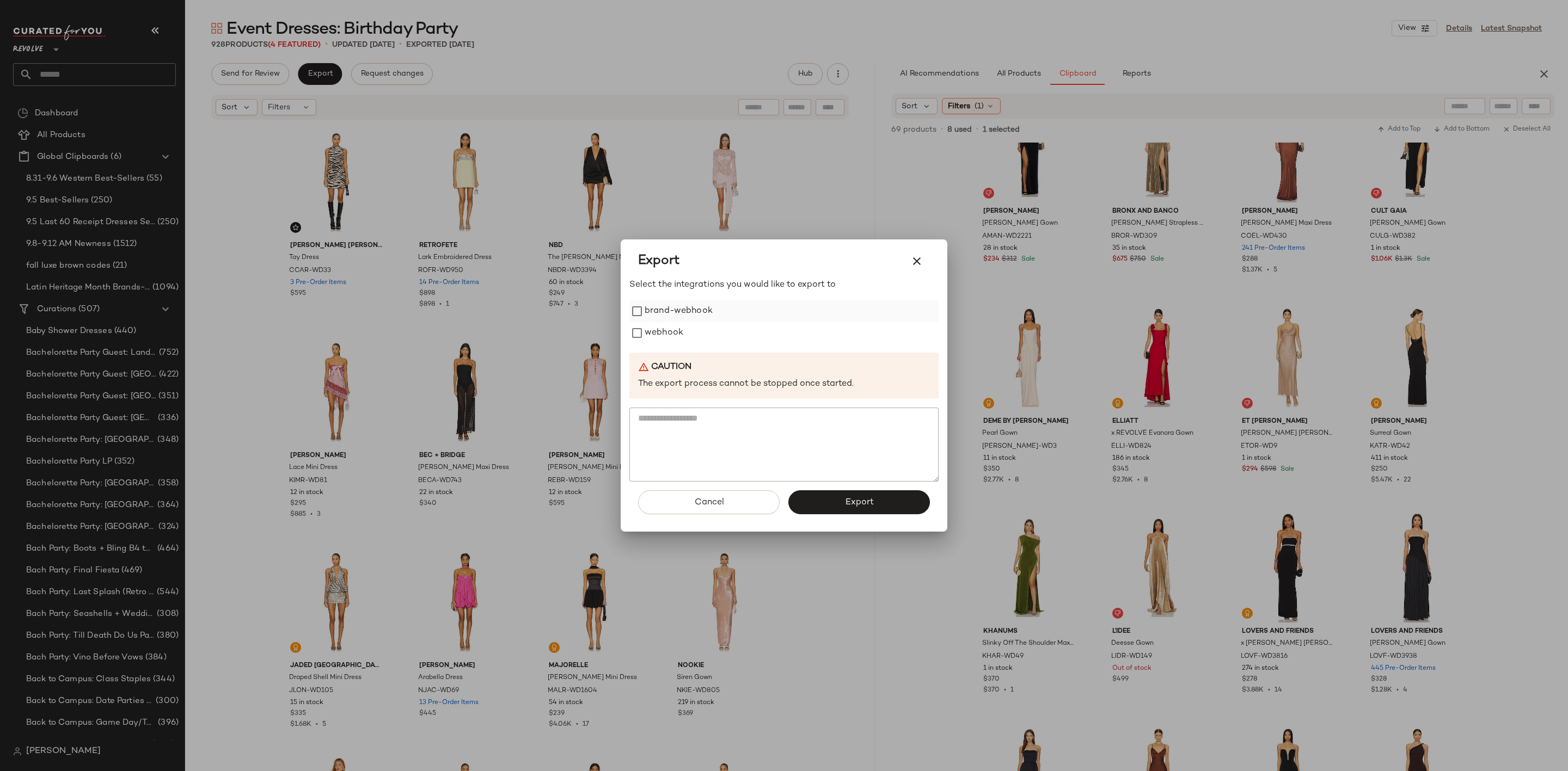
click at [652, 321] on label "brand-webhook" at bounding box center [679, 311] width 68 height 22
click at [661, 309] on label "brand-webhook" at bounding box center [679, 311] width 68 height 22
click at [660, 331] on label "webhook" at bounding box center [664, 333] width 38 height 22
click at [850, 506] on span "Export" at bounding box center [858, 502] width 29 height 11
